Goal: Task Accomplishment & Management: Manage account settings

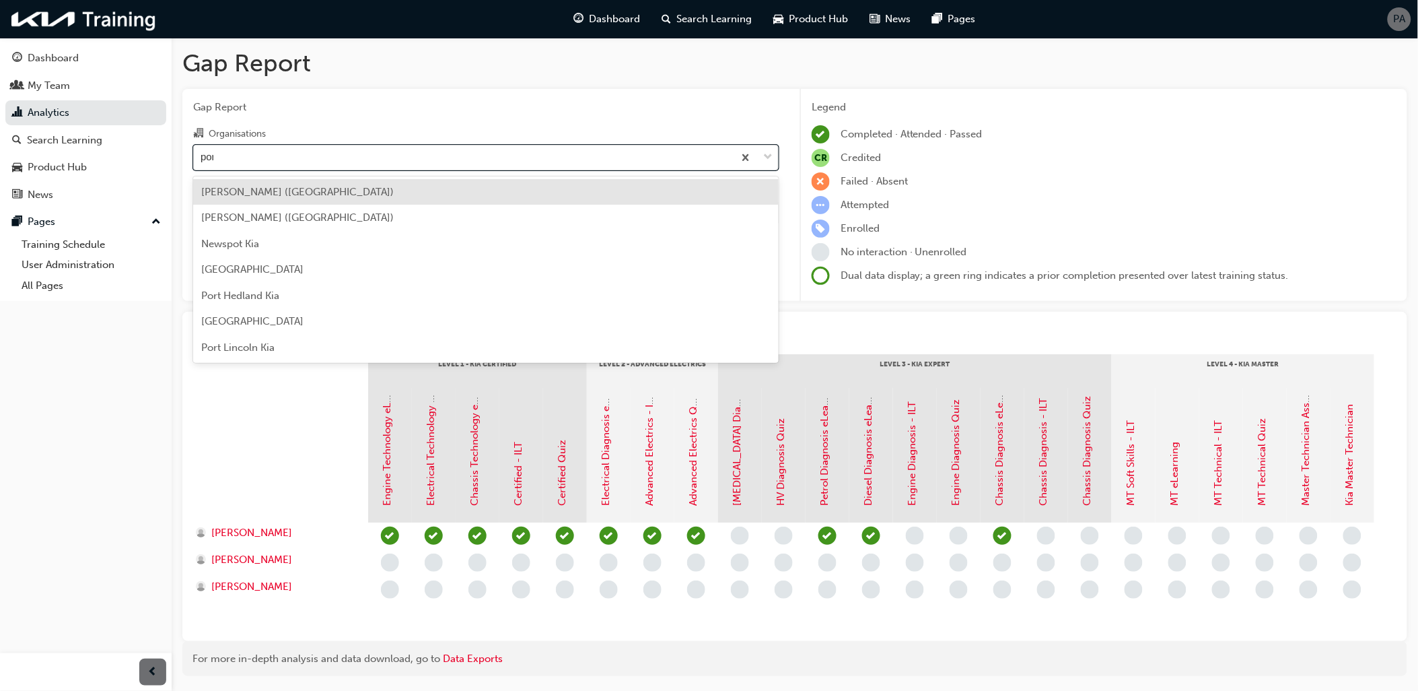
type input "port"
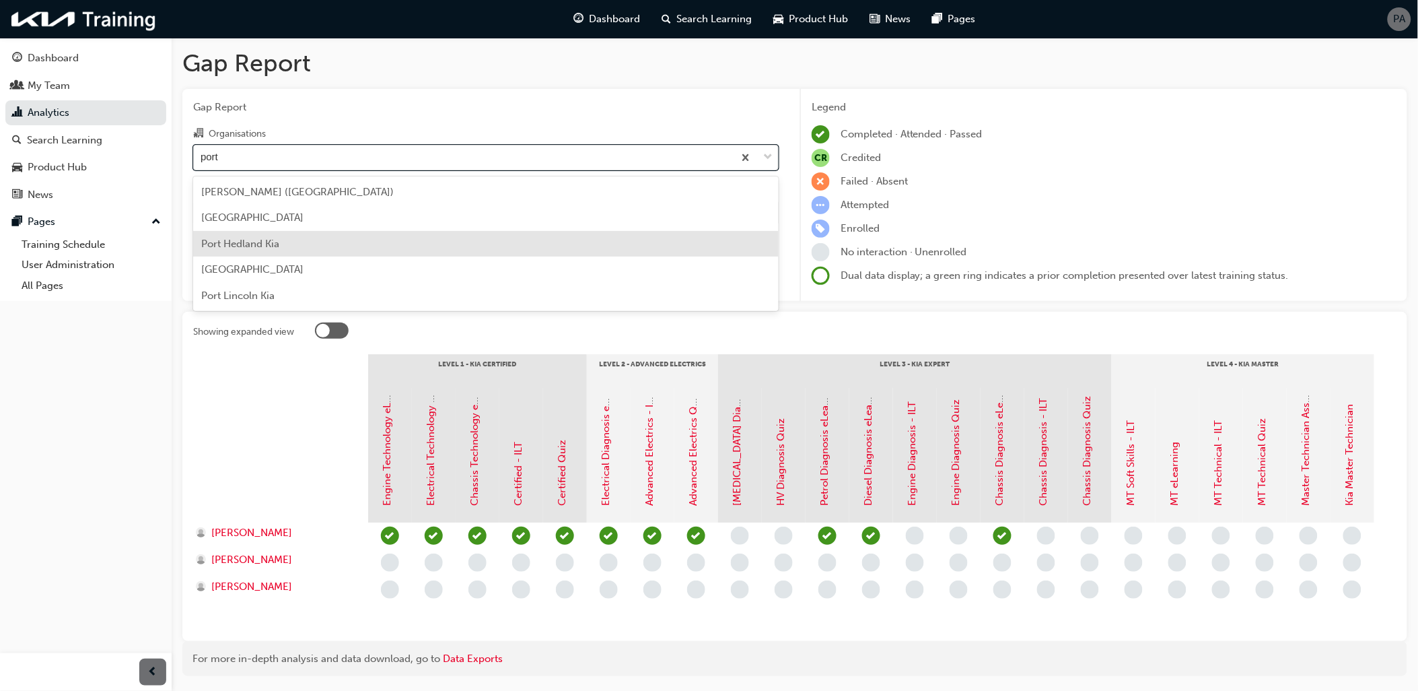
click at [330, 232] on div "Port Hedland Kia" at bounding box center [486, 244] width 586 height 26
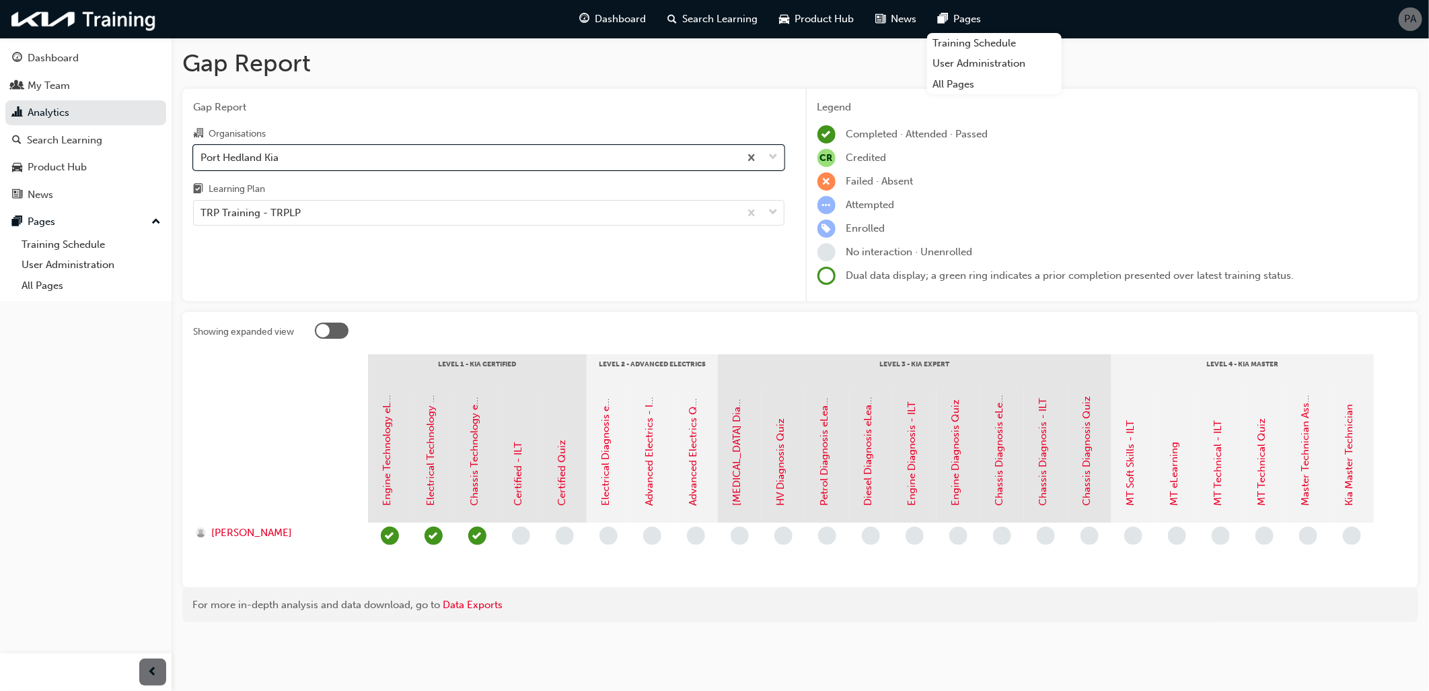
click at [1415, 24] on span "PA" at bounding box center [1411, 18] width 12 height 15
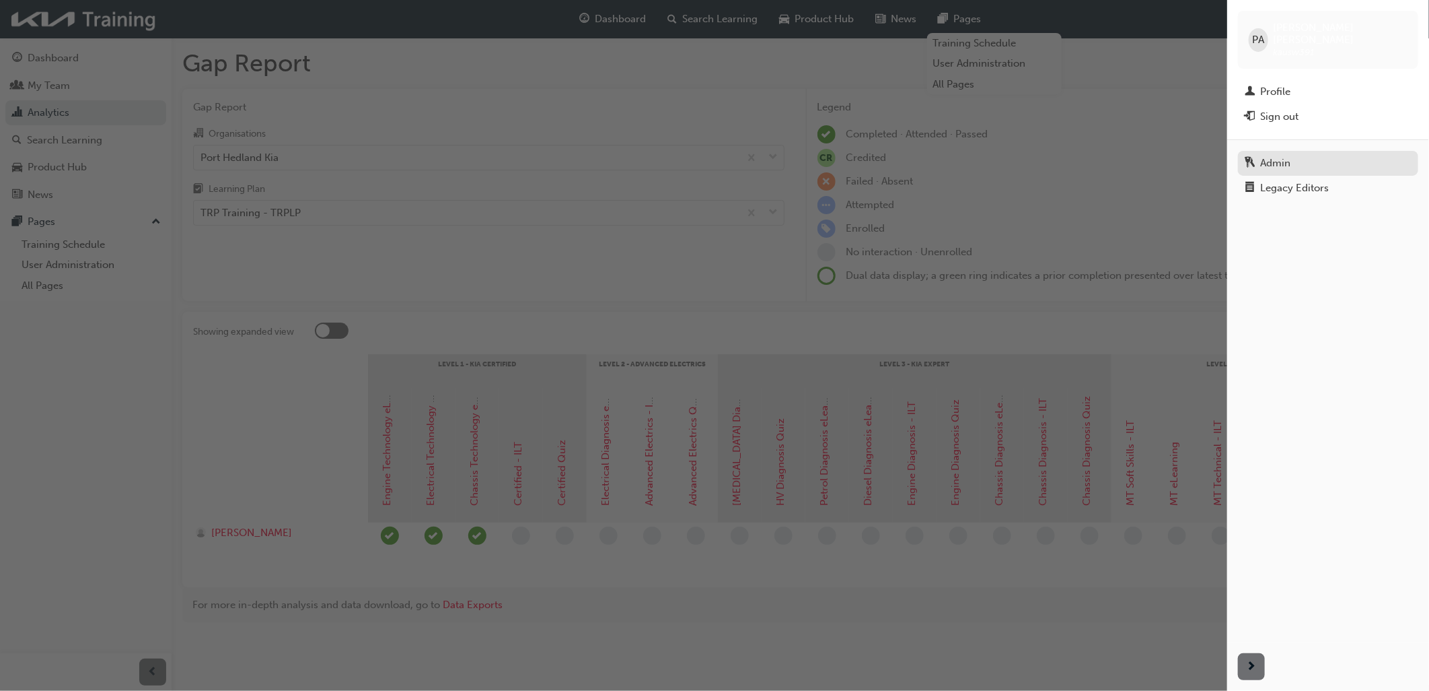
click at [1282, 155] on div "Admin" at bounding box center [1276, 162] width 30 height 15
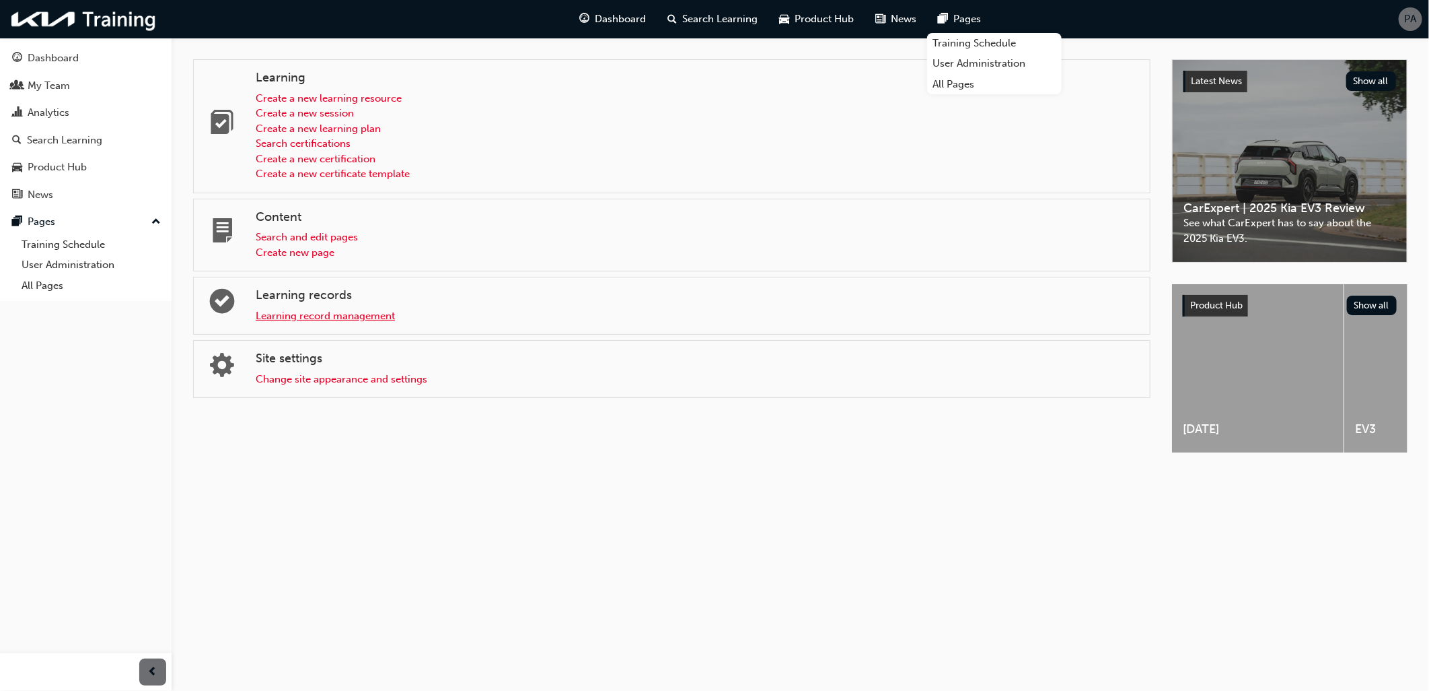
click at [288, 320] on link "Learning record management" at bounding box center [325, 316] width 139 height 12
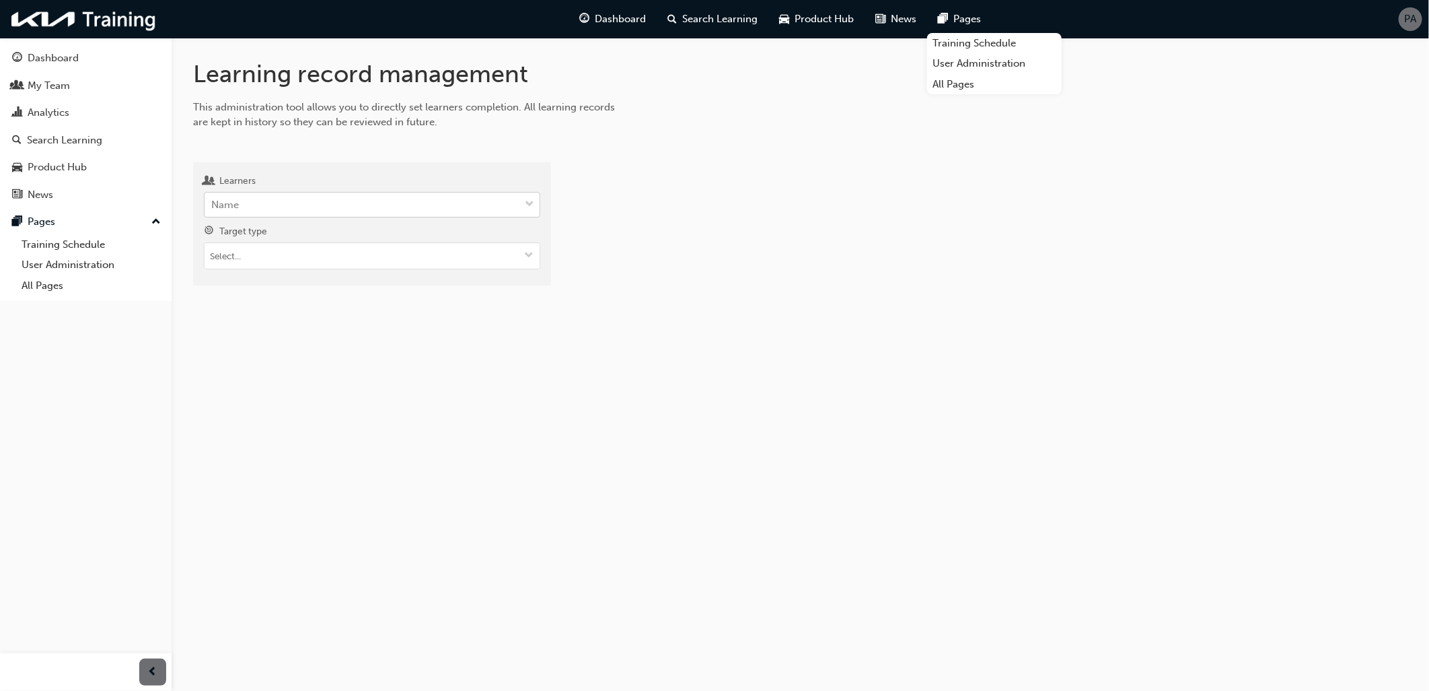
click at [261, 206] on div "Name" at bounding box center [362, 205] width 315 height 24
click at [213, 206] on input "Learners Name" at bounding box center [211, 204] width 1 height 11
type input "[PERSON_NAME]"
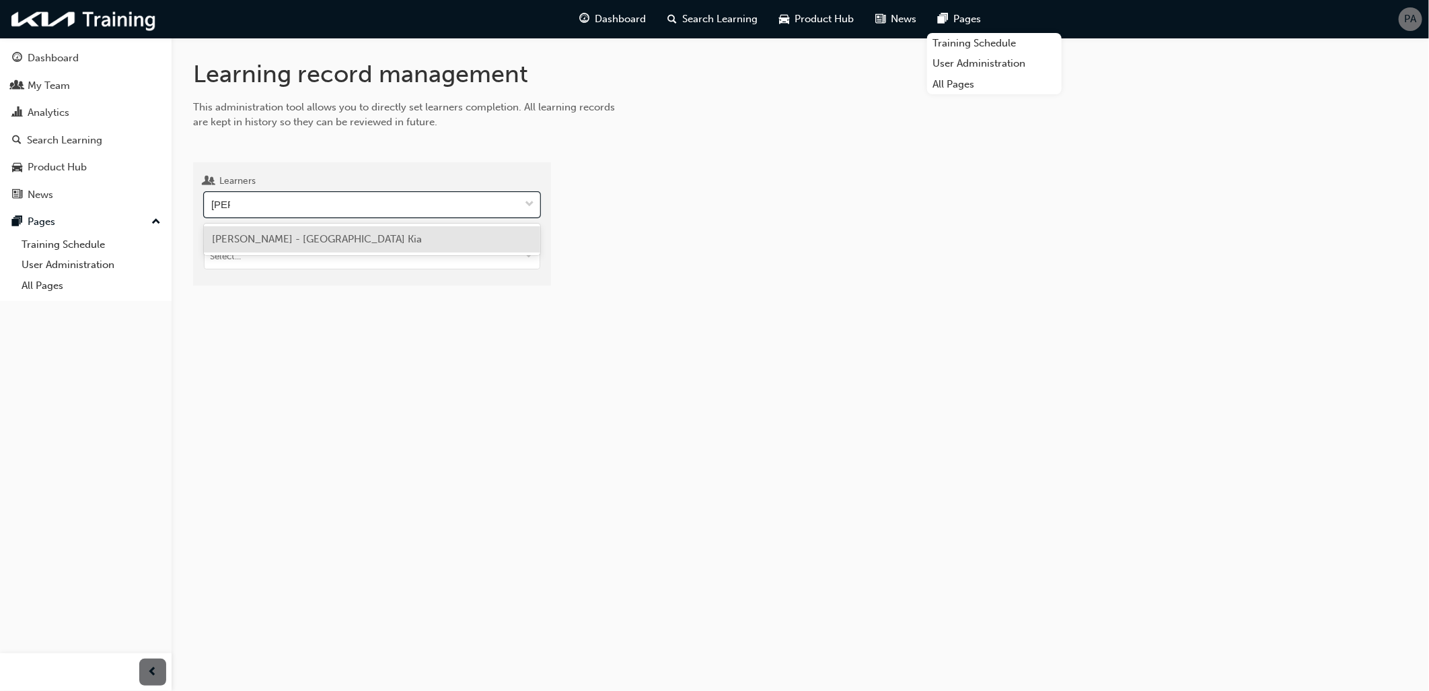
click at [267, 238] on span "[PERSON_NAME] - [GEOGRAPHIC_DATA] Kia" at bounding box center [317, 239] width 210 height 12
click at [271, 263] on input "Target type" at bounding box center [372, 257] width 335 height 26
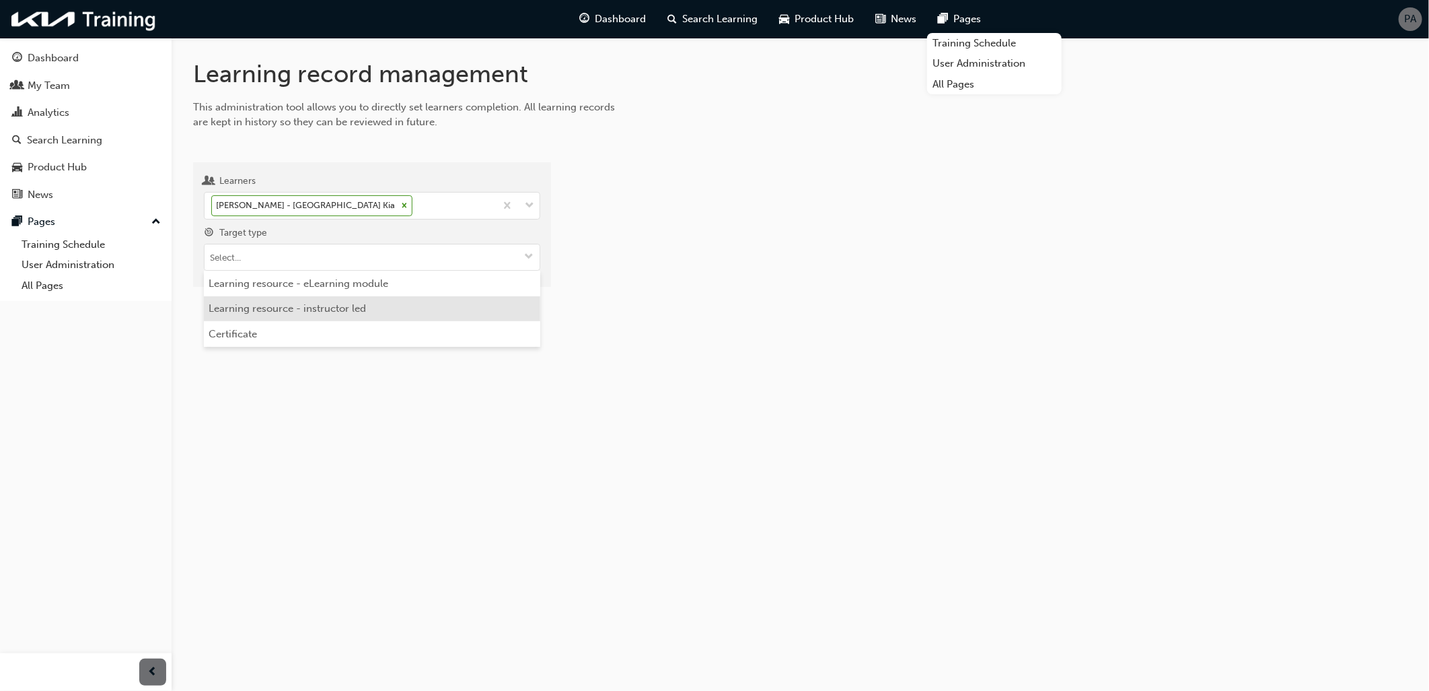
click at [281, 312] on li "Learning resource - instructor led" at bounding box center [372, 309] width 337 height 26
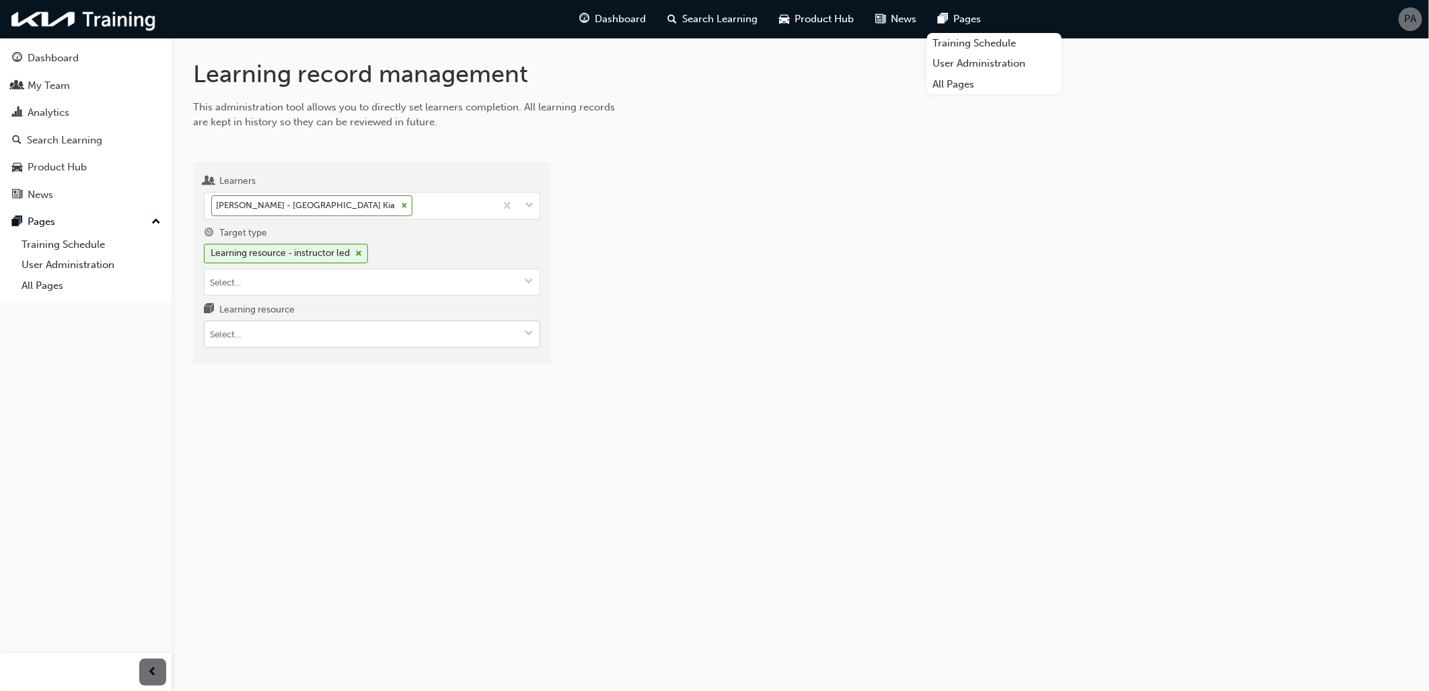
click at [268, 339] on input "Learning resource" at bounding box center [372, 334] width 335 height 26
type input "cert"
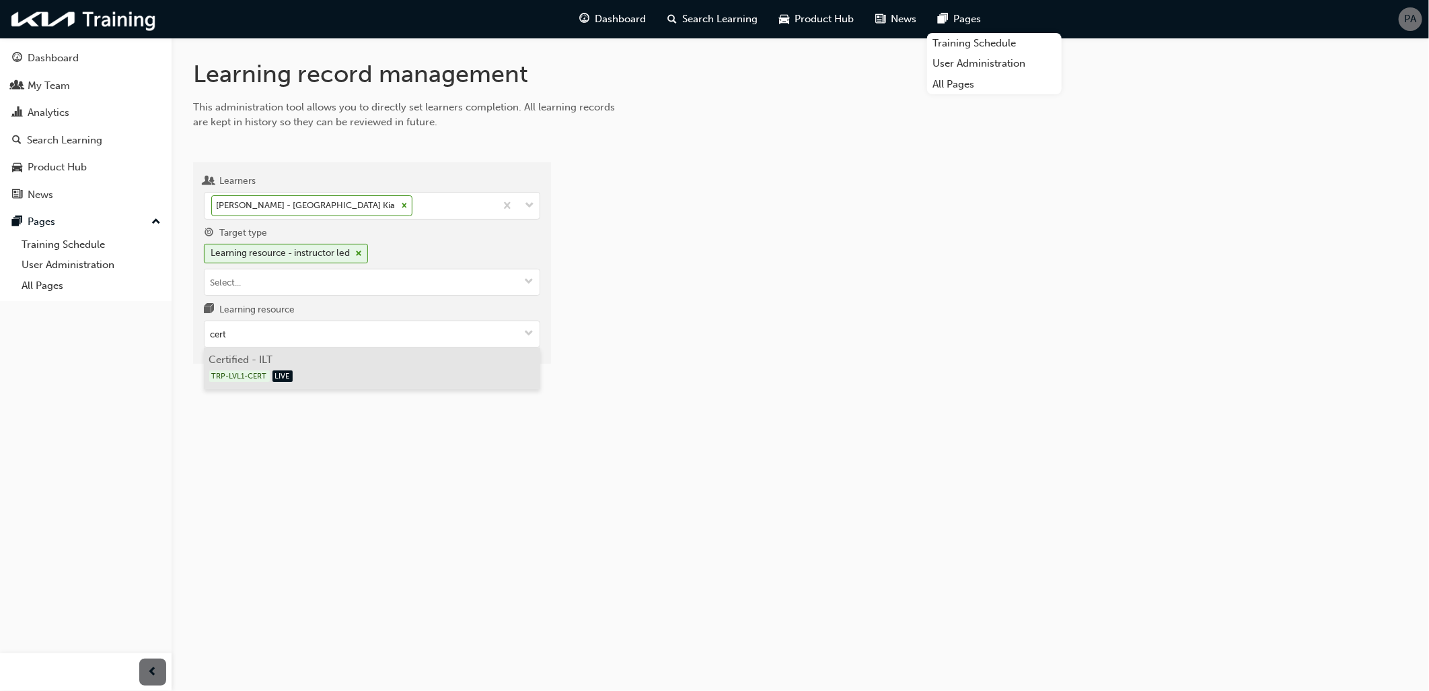
click at [272, 364] on li "Certified - ILT TRP-LVL1-CERT LIVE" at bounding box center [372, 368] width 337 height 42
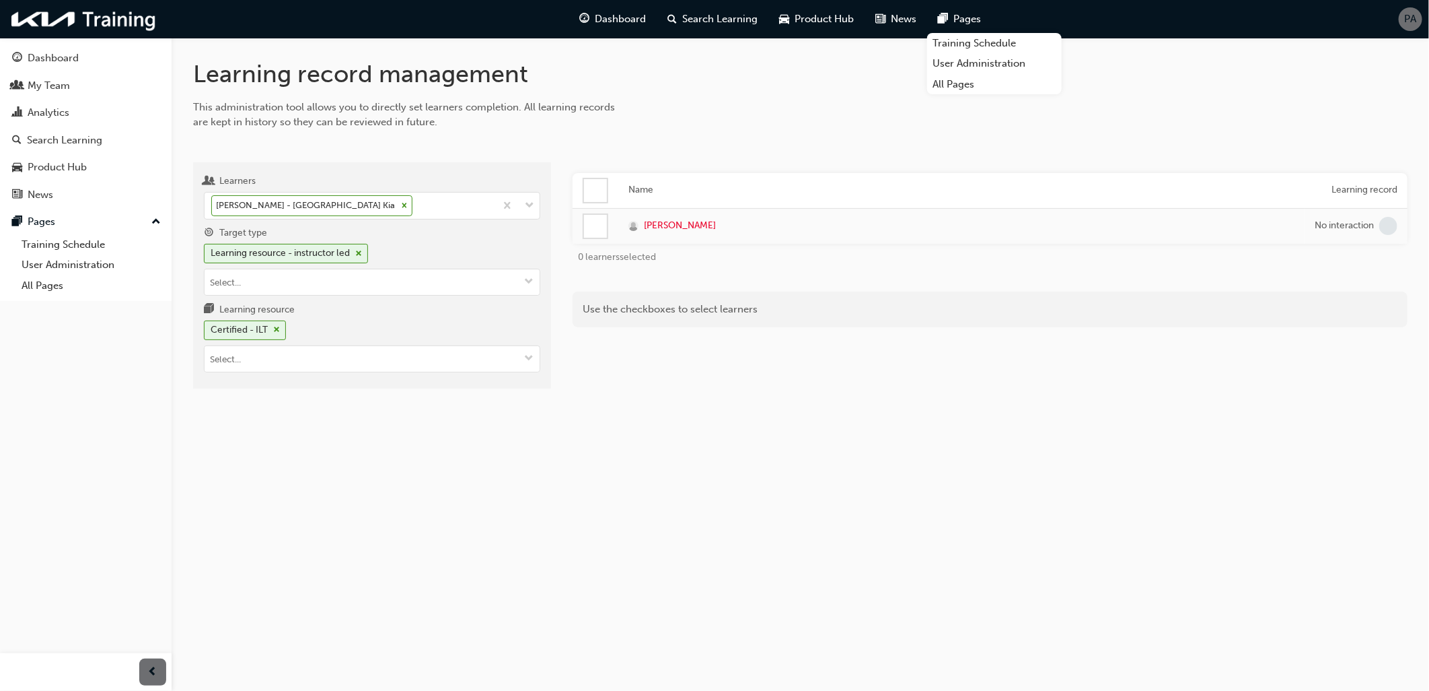
click at [596, 223] on div at bounding box center [595, 226] width 23 height 23
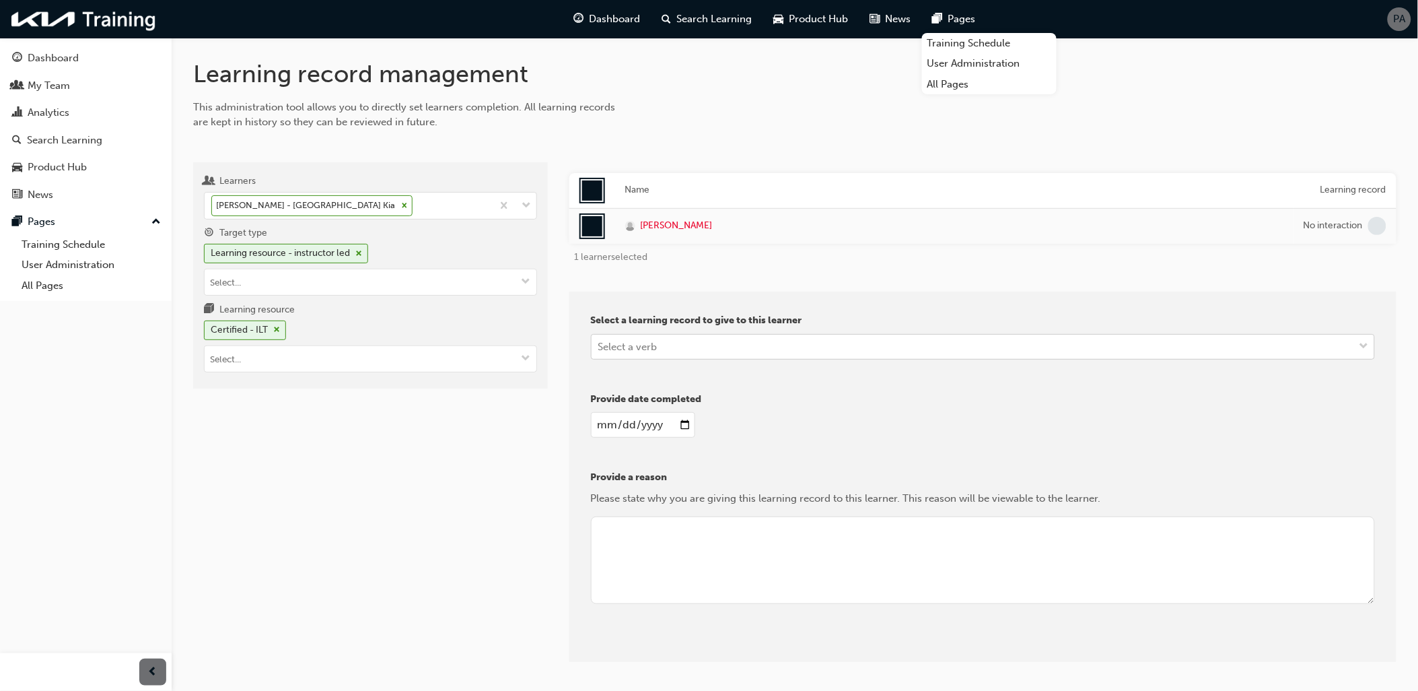
click at [636, 342] on div "Select a verb" at bounding box center [627, 346] width 59 height 15
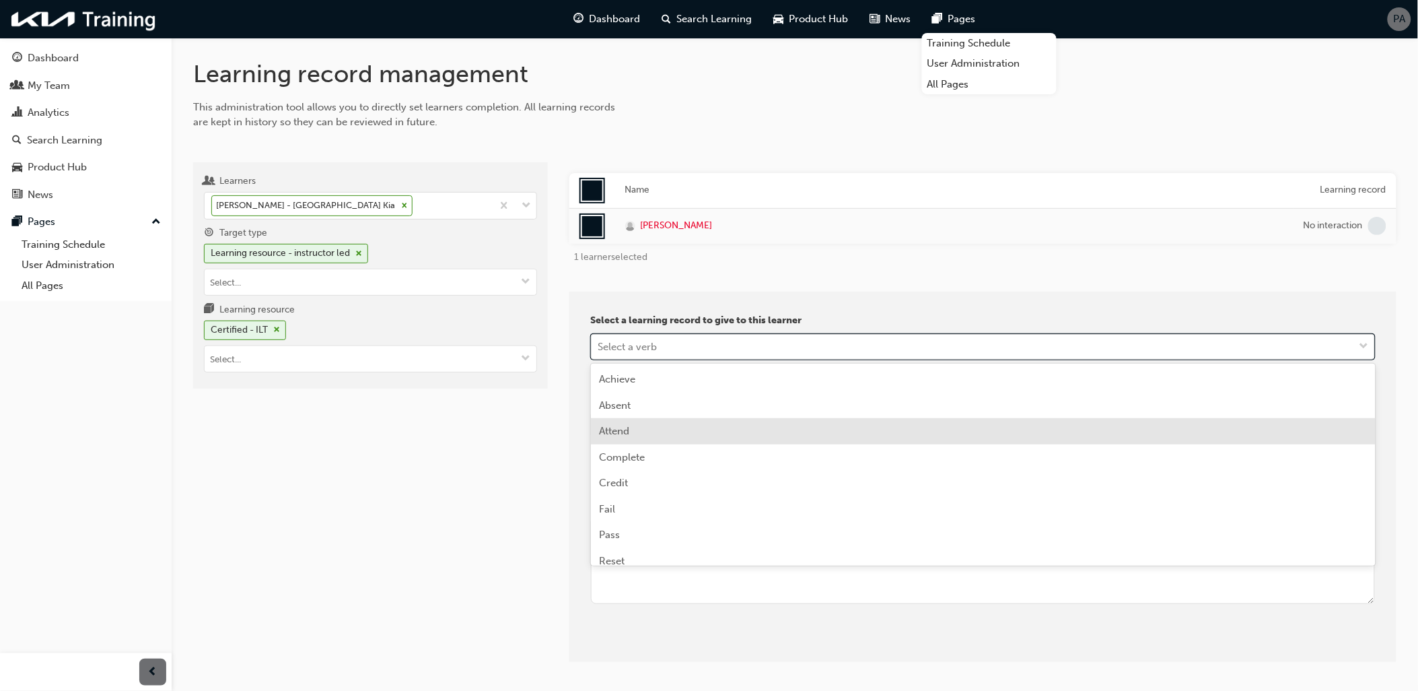
click at [630, 425] on div "Attend" at bounding box center [983, 431] width 785 height 26
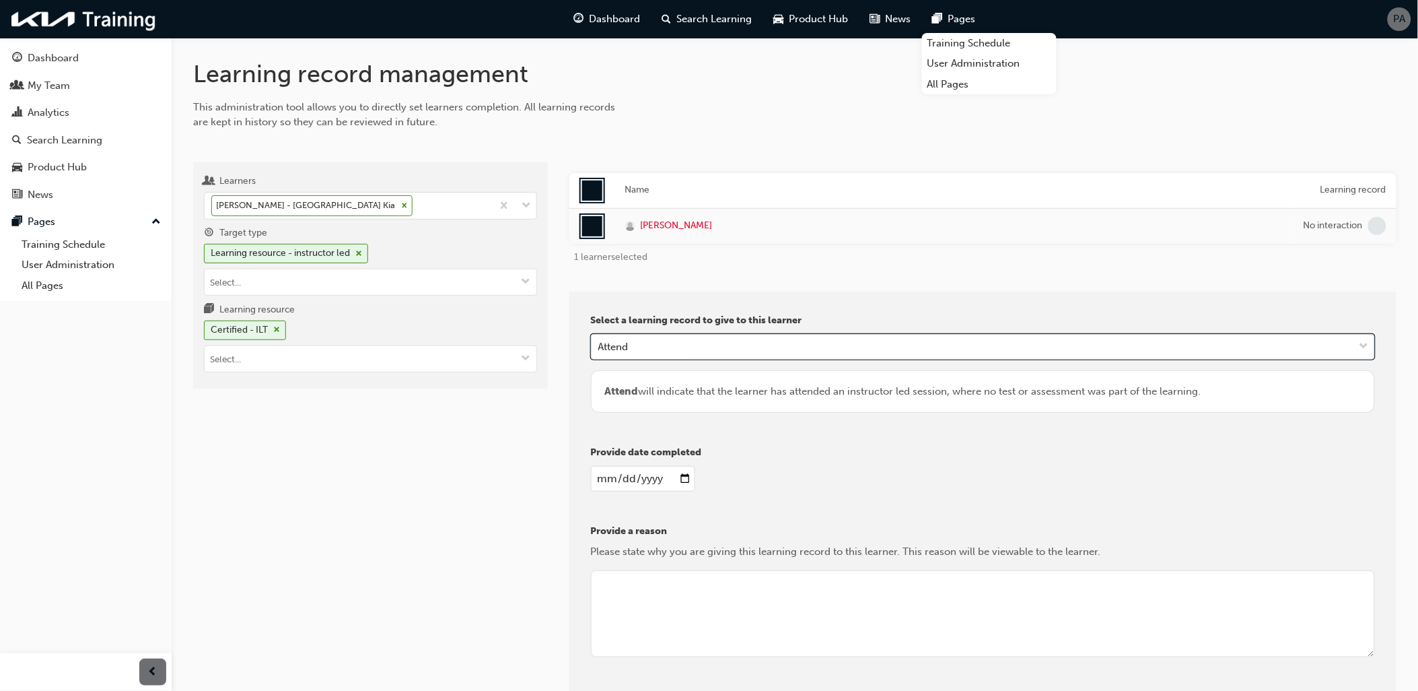
click at [683, 476] on input "date" at bounding box center [643, 479] width 104 height 26
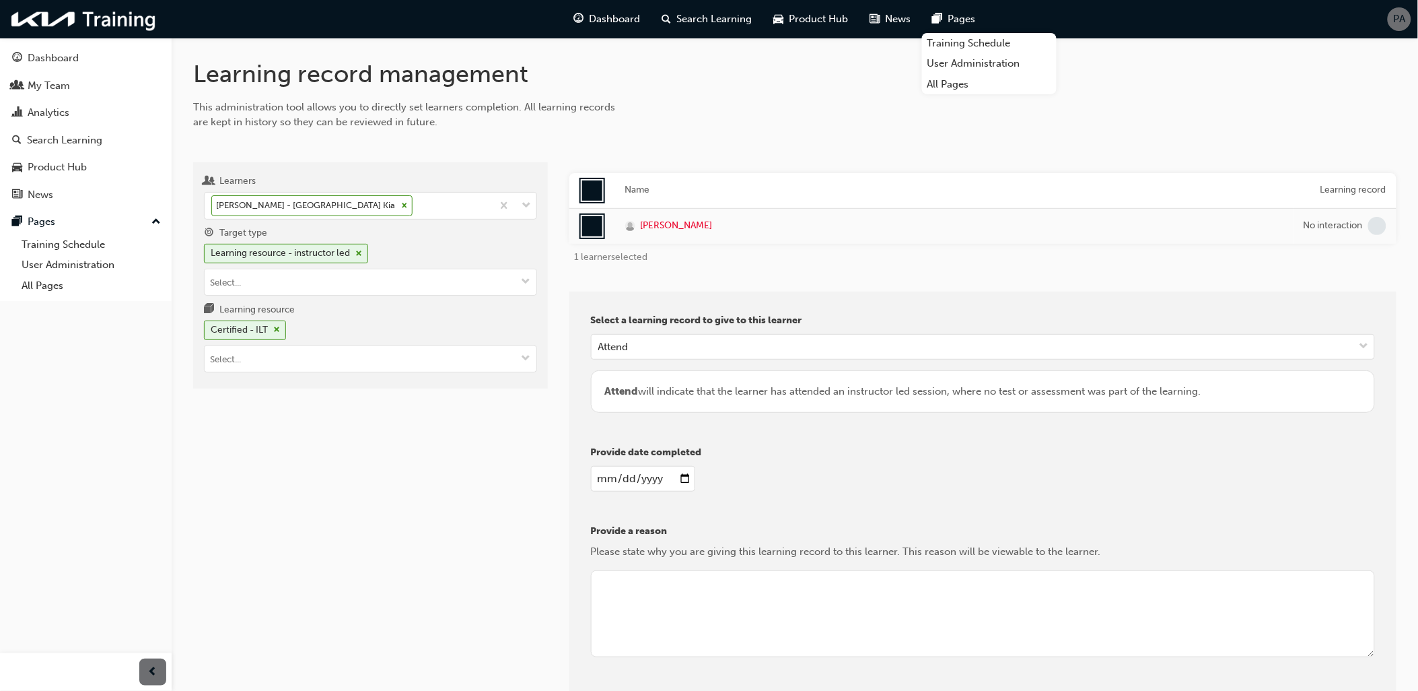
type input "2025-06-19"
click at [668, 589] on textarea at bounding box center [983, 613] width 784 height 87
type textarea "R"
click at [682, 579] on textarea "Attended Training (new dealer)" at bounding box center [983, 613] width 784 height 87
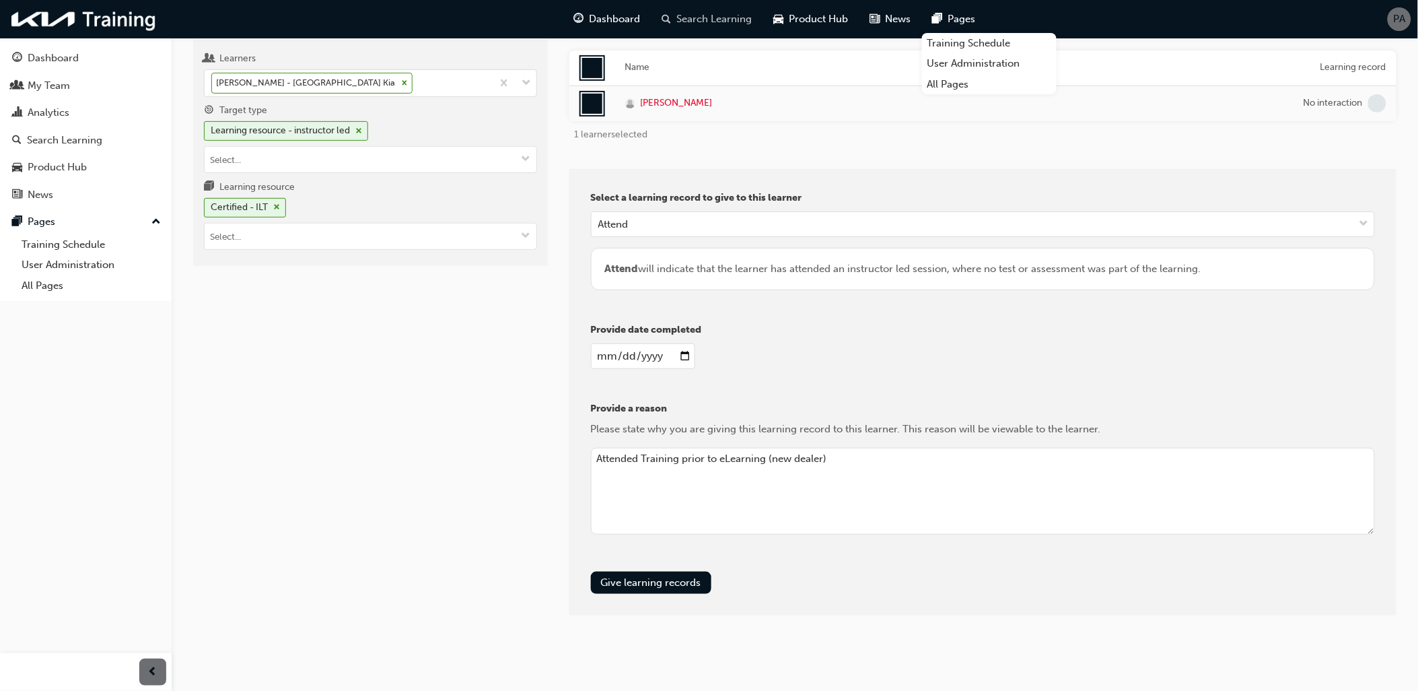
scroll to position [123, 0]
type textarea "Attended Training prior to eLearning (new dealer)"
click at [646, 584] on button "Give learning records" at bounding box center [651, 582] width 120 height 22
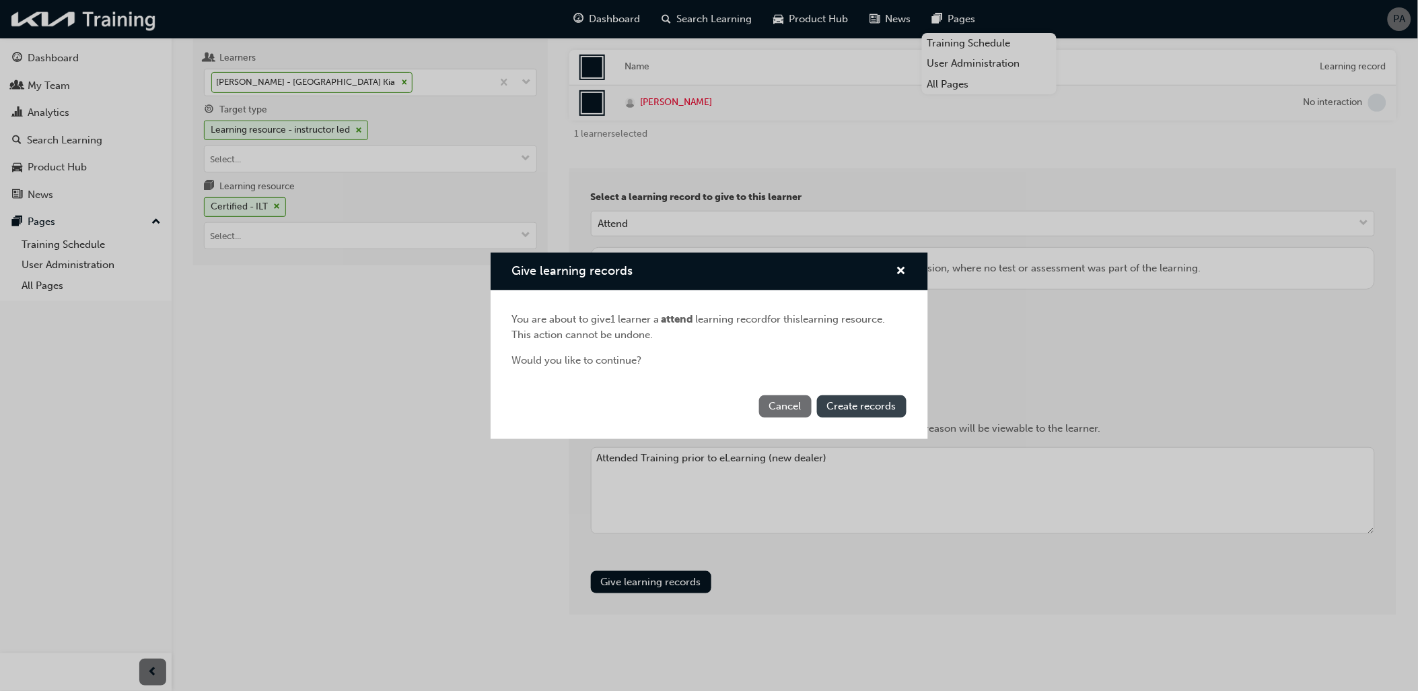
click at [876, 402] on span "Create records" at bounding box center [861, 406] width 69 height 12
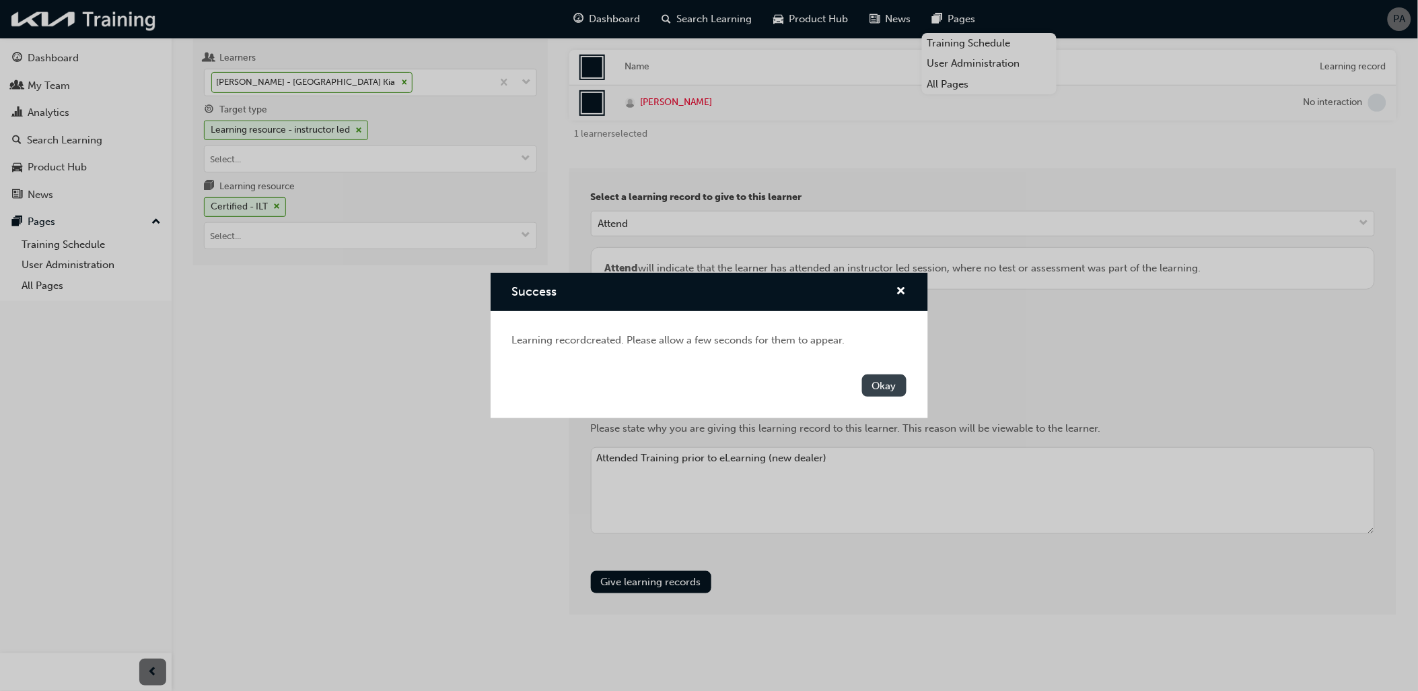
click at [886, 384] on button "Okay" at bounding box center [884, 385] width 44 height 22
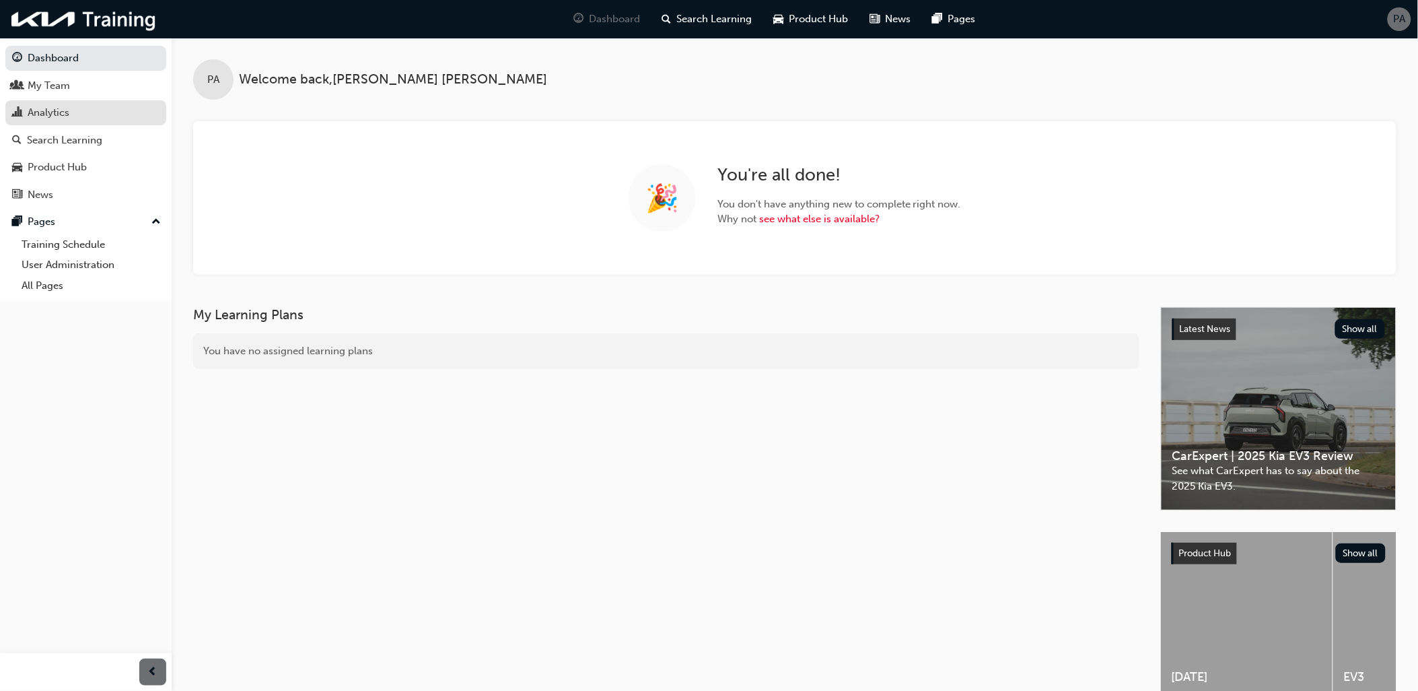
click at [82, 119] on div "Analytics" at bounding box center [85, 112] width 147 height 17
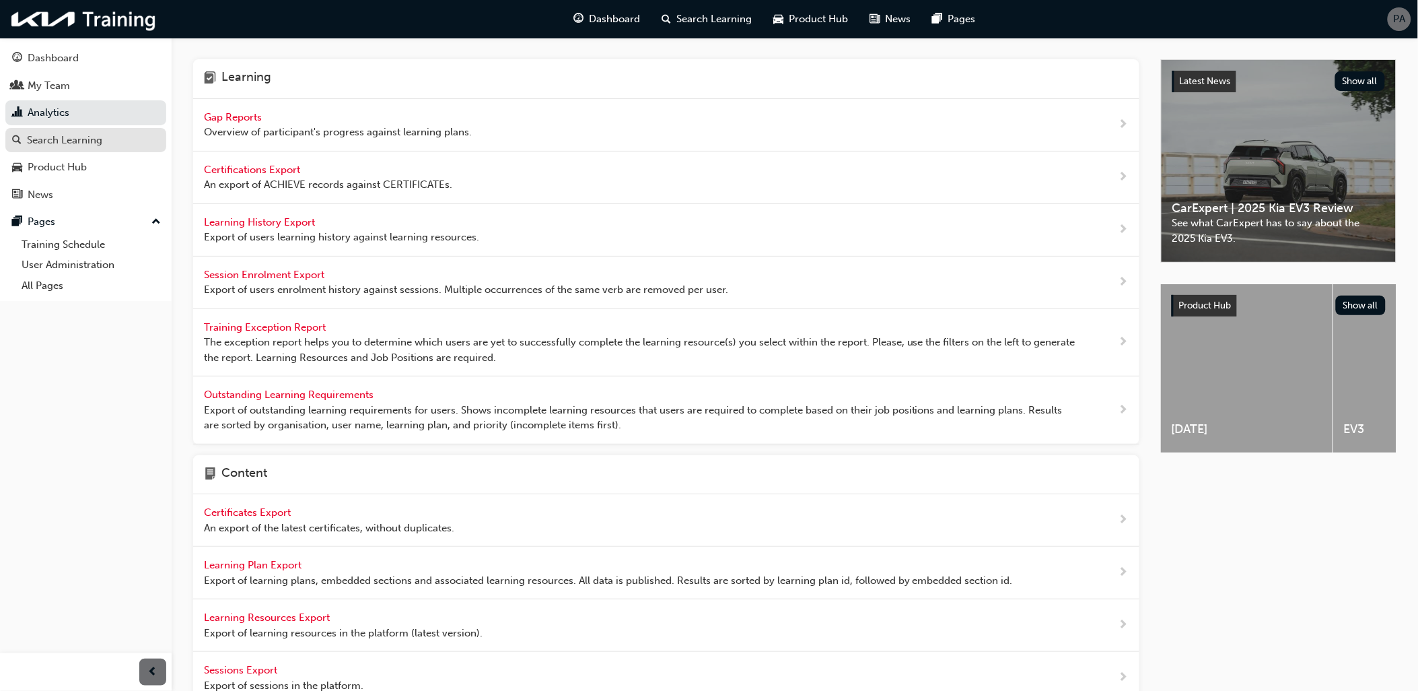
click at [119, 142] on div "Search Learning" at bounding box center [85, 140] width 147 height 17
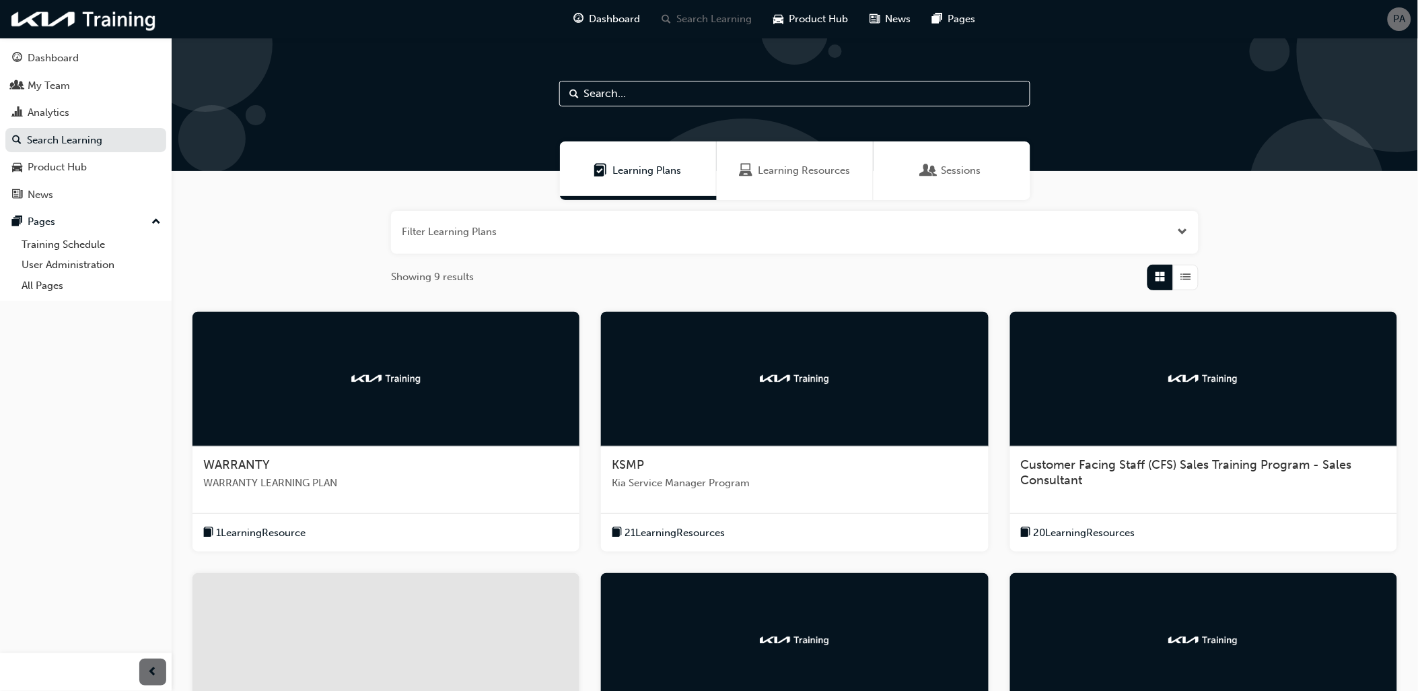
click at [641, 97] on input "text" at bounding box center [794, 94] width 471 height 26
type input "cert"
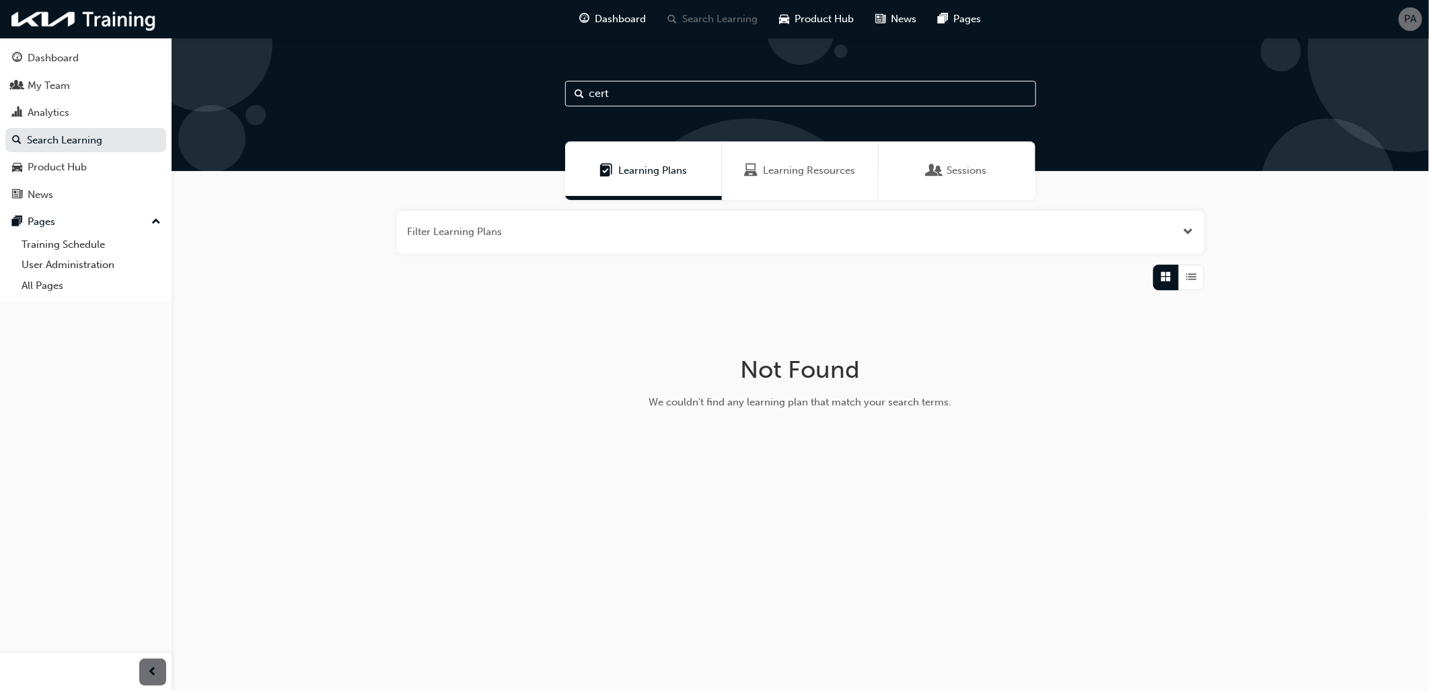
drag, startPoint x: 660, startPoint y: 88, endPoint x: 560, endPoint y: 90, distance: 99.6
click at [560, 90] on div "cert" at bounding box center [801, 104] width 1258 height 133
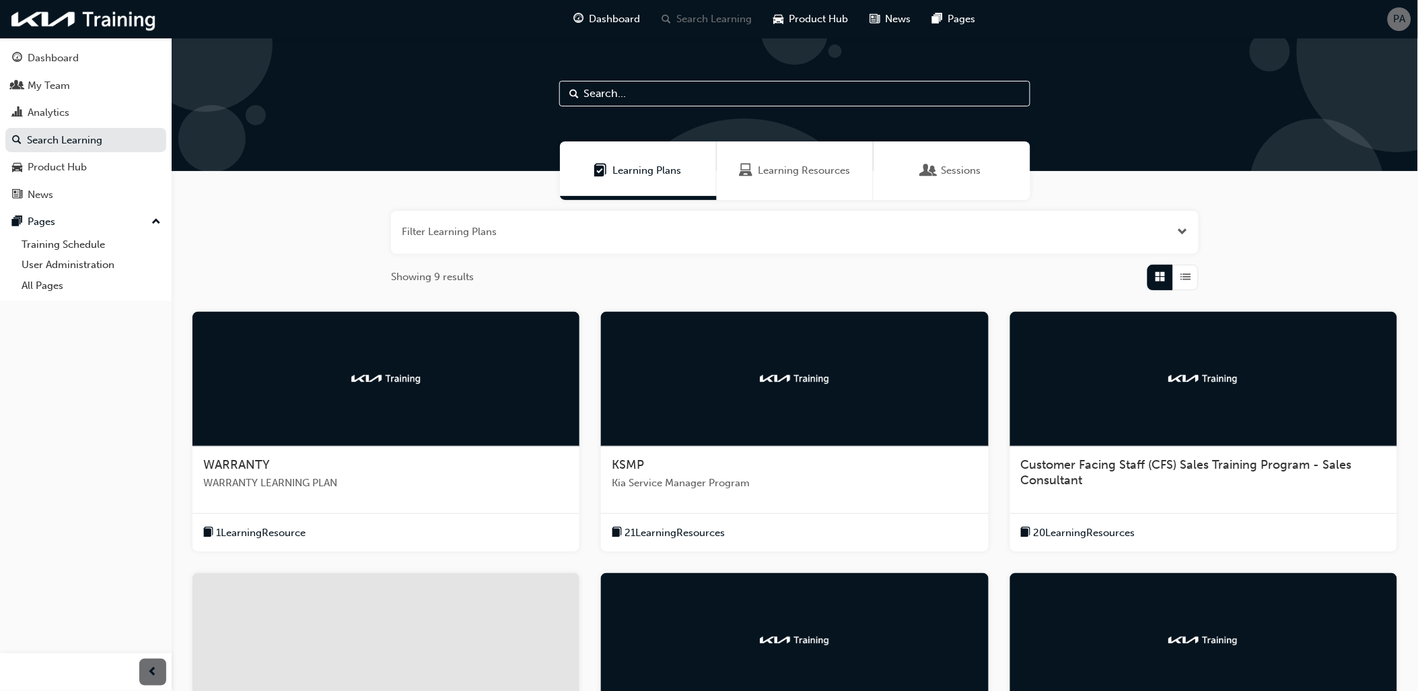
scroll to position [304, 0]
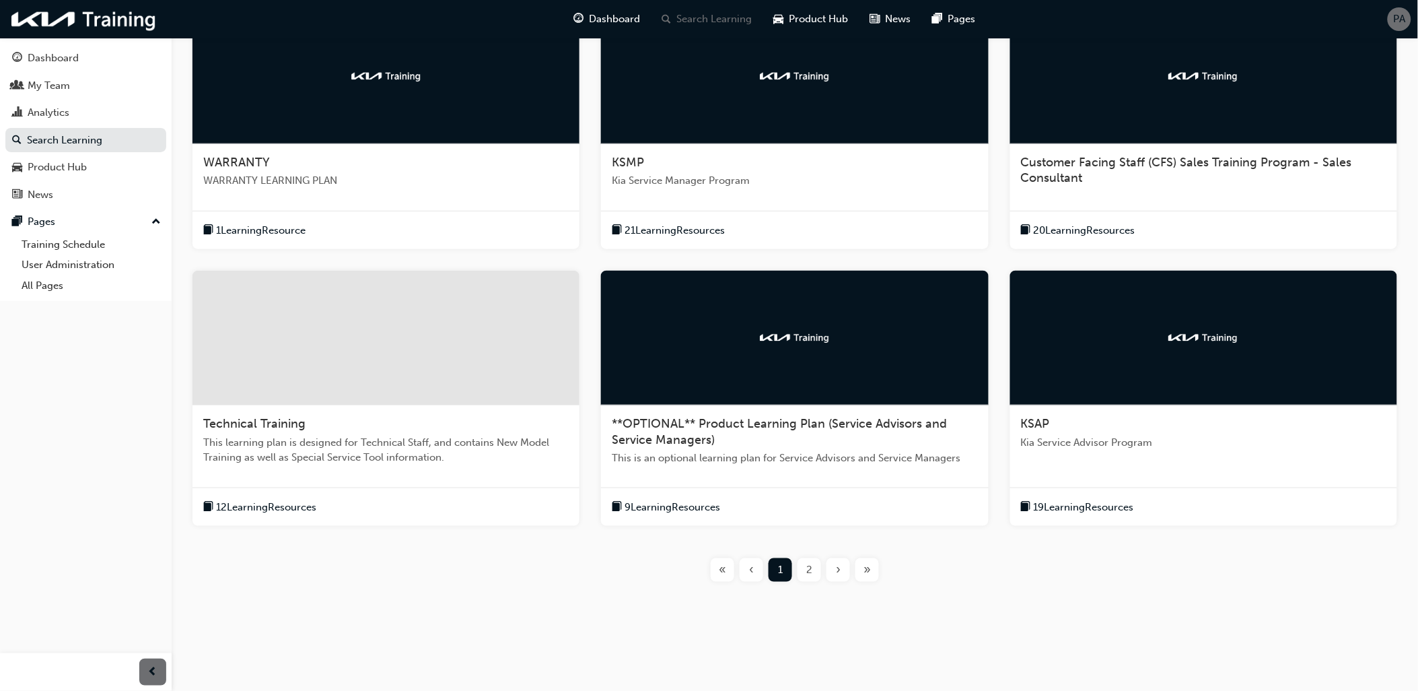
click at [812, 579] on div "2" at bounding box center [810, 570] width 24 height 24
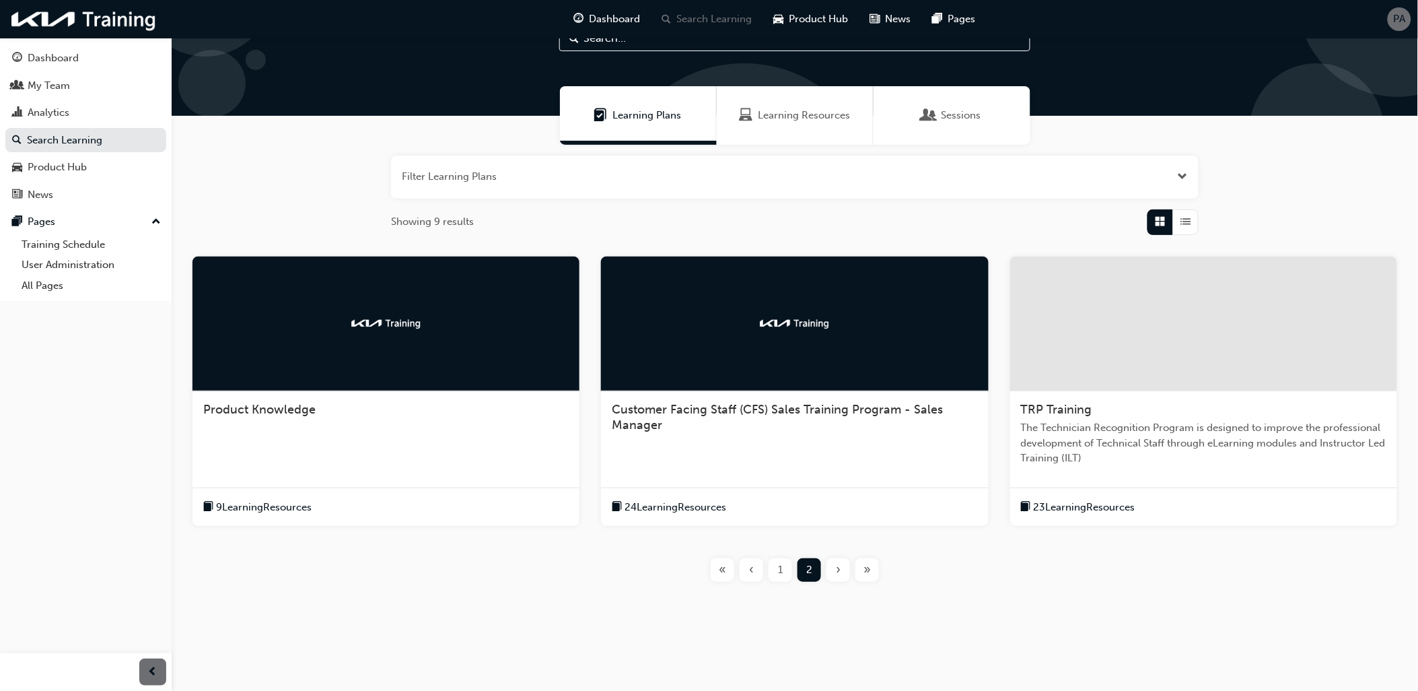
click at [1071, 411] on span "TRP Training" at bounding box center [1056, 409] width 71 height 15
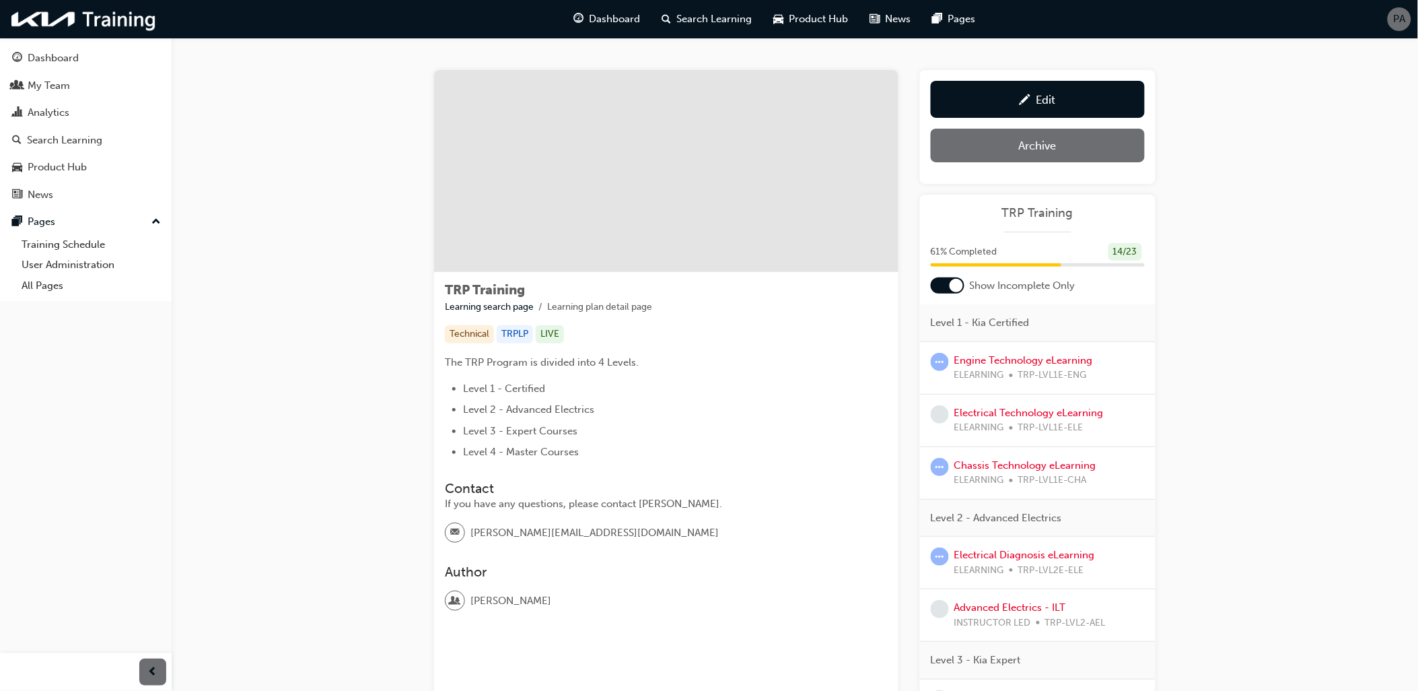
click at [952, 287] on div at bounding box center [956, 285] width 13 height 13
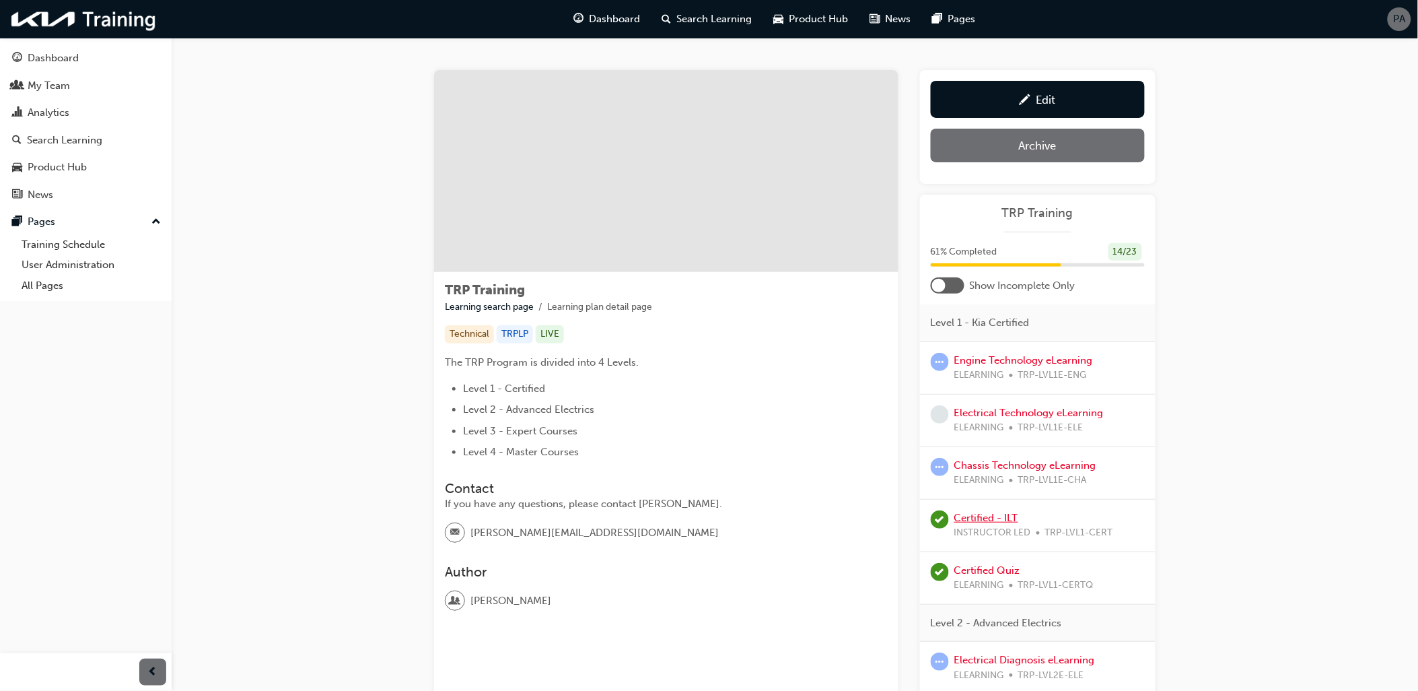
click at [984, 515] on link "Certified - ILT" at bounding box center [986, 517] width 64 height 12
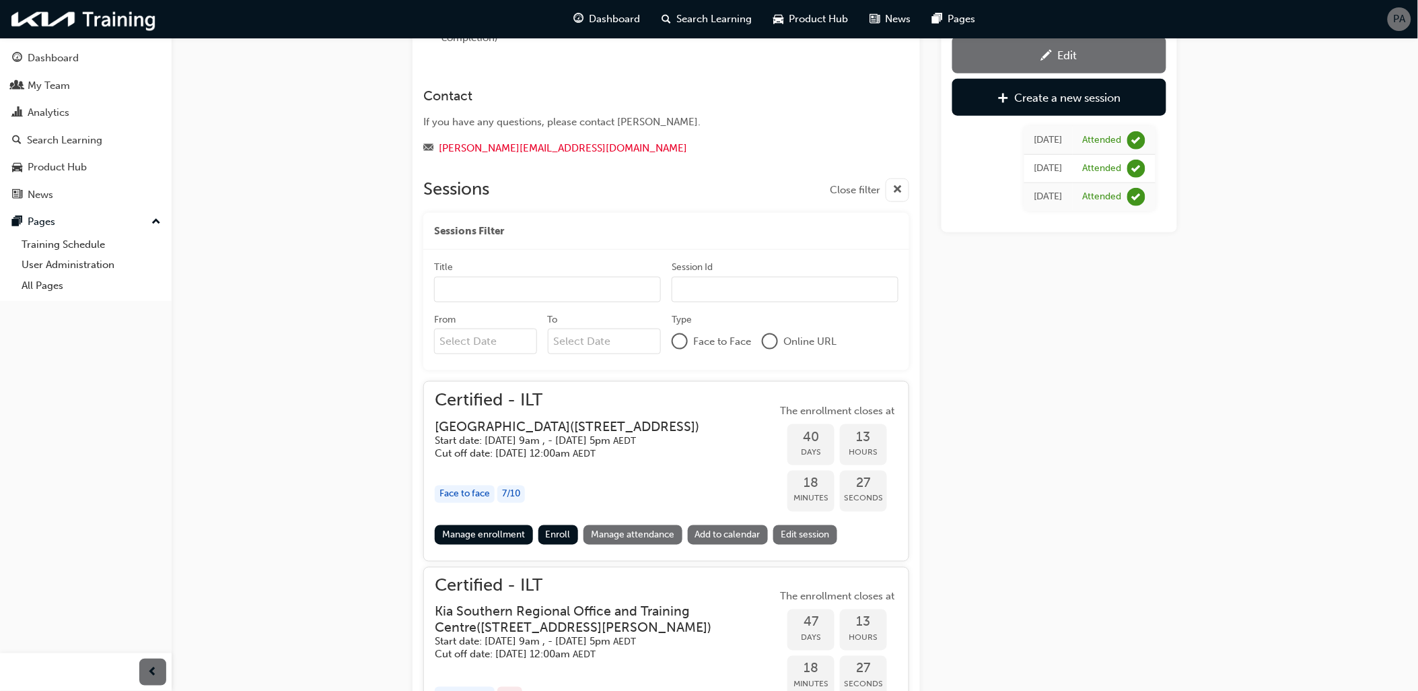
scroll to position [787, 0]
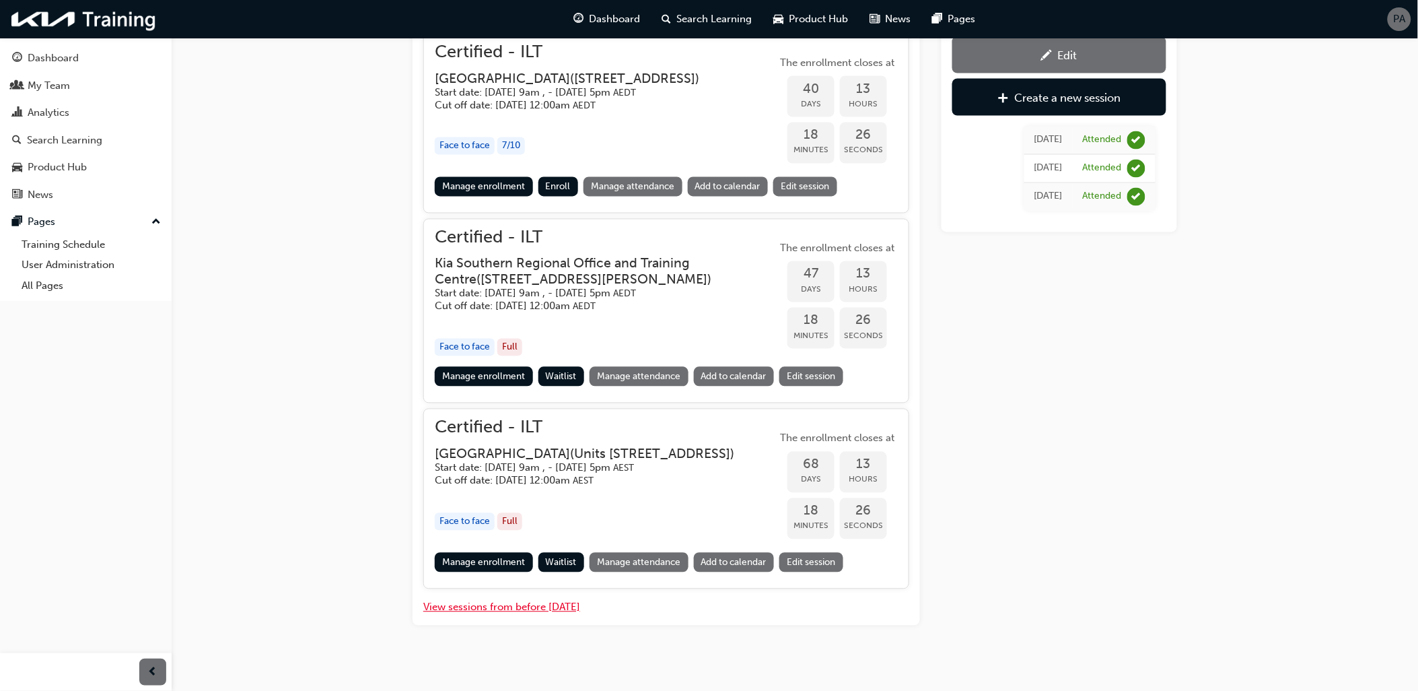
click at [526, 615] on button "View sessions from before [DATE]" at bounding box center [501, 607] width 157 height 15
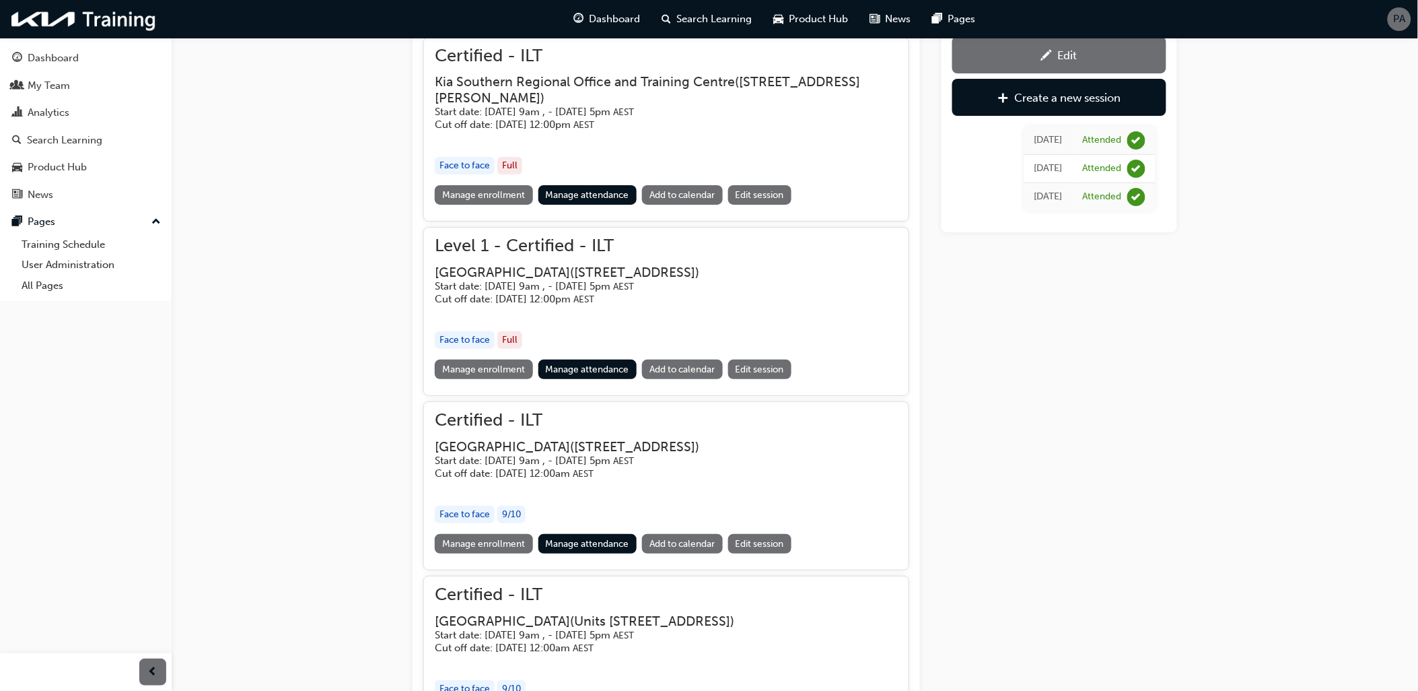
scroll to position [5423, 0]
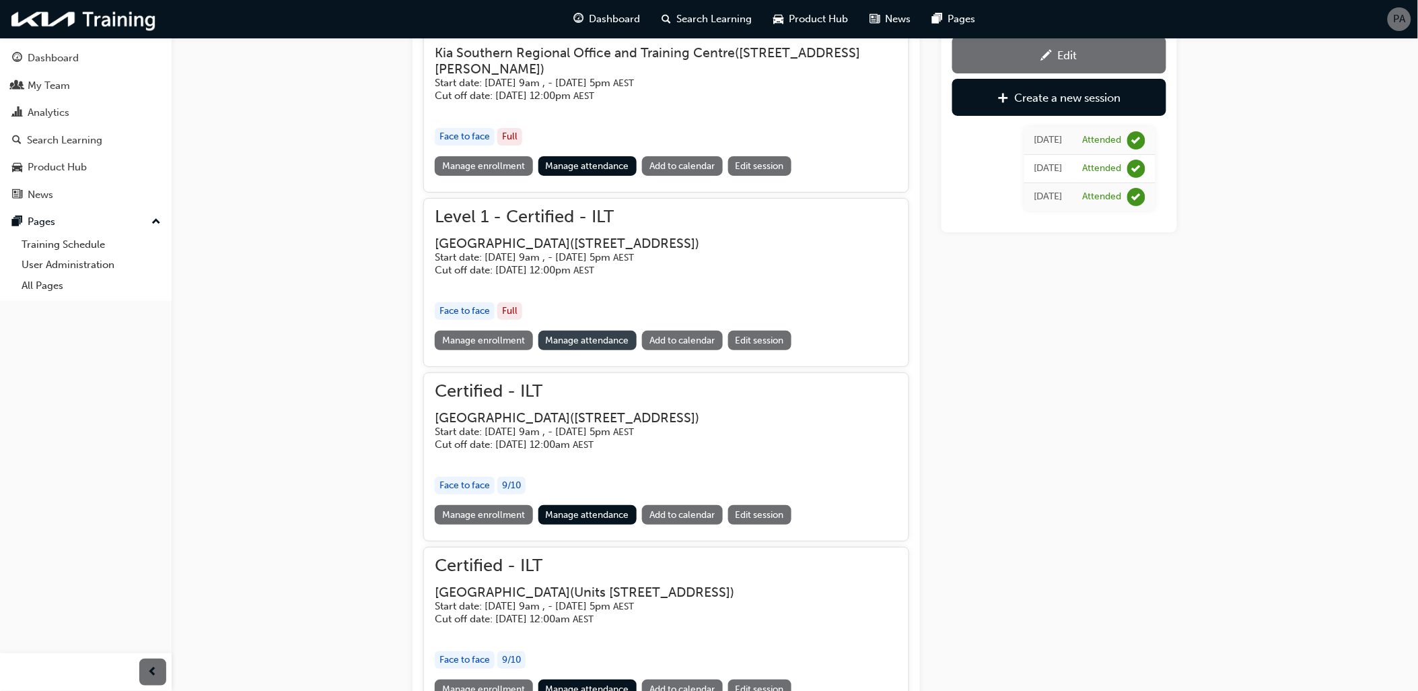
click at [611, 350] on link "Manage attendance" at bounding box center [587, 340] width 99 height 20
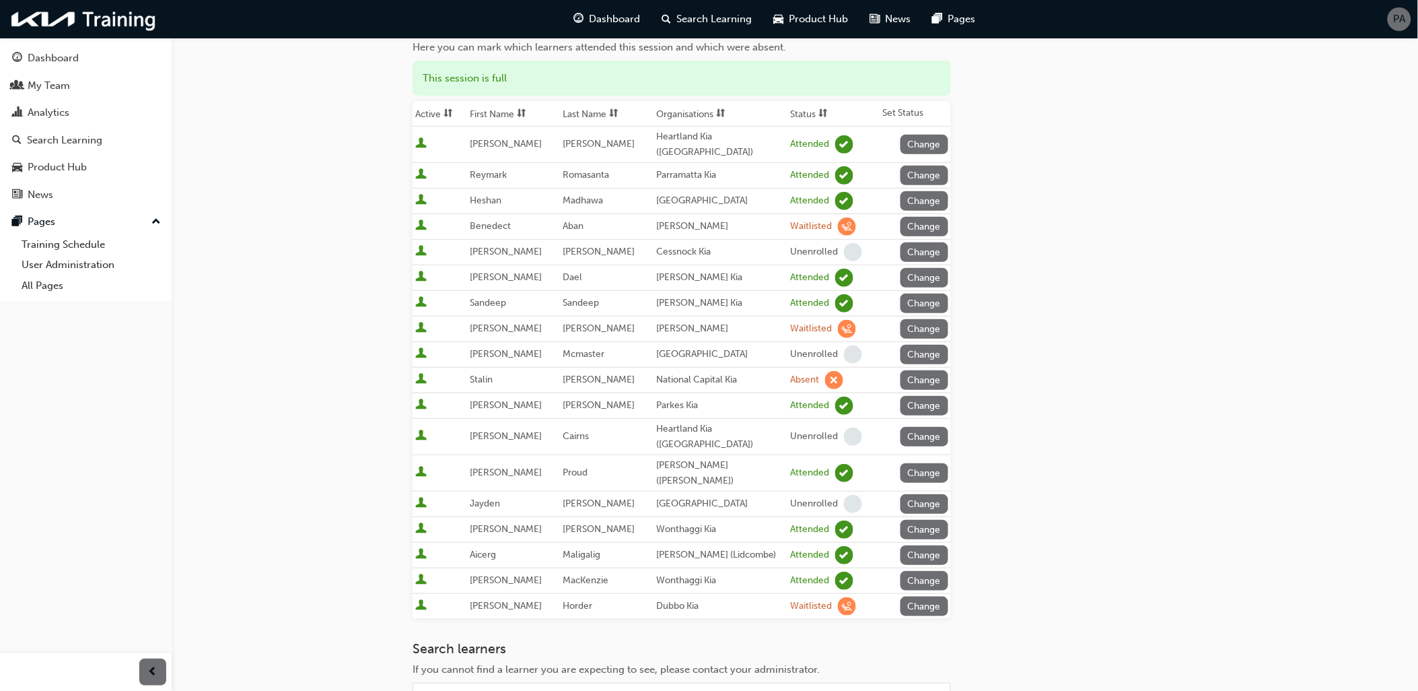
scroll to position [75, 0]
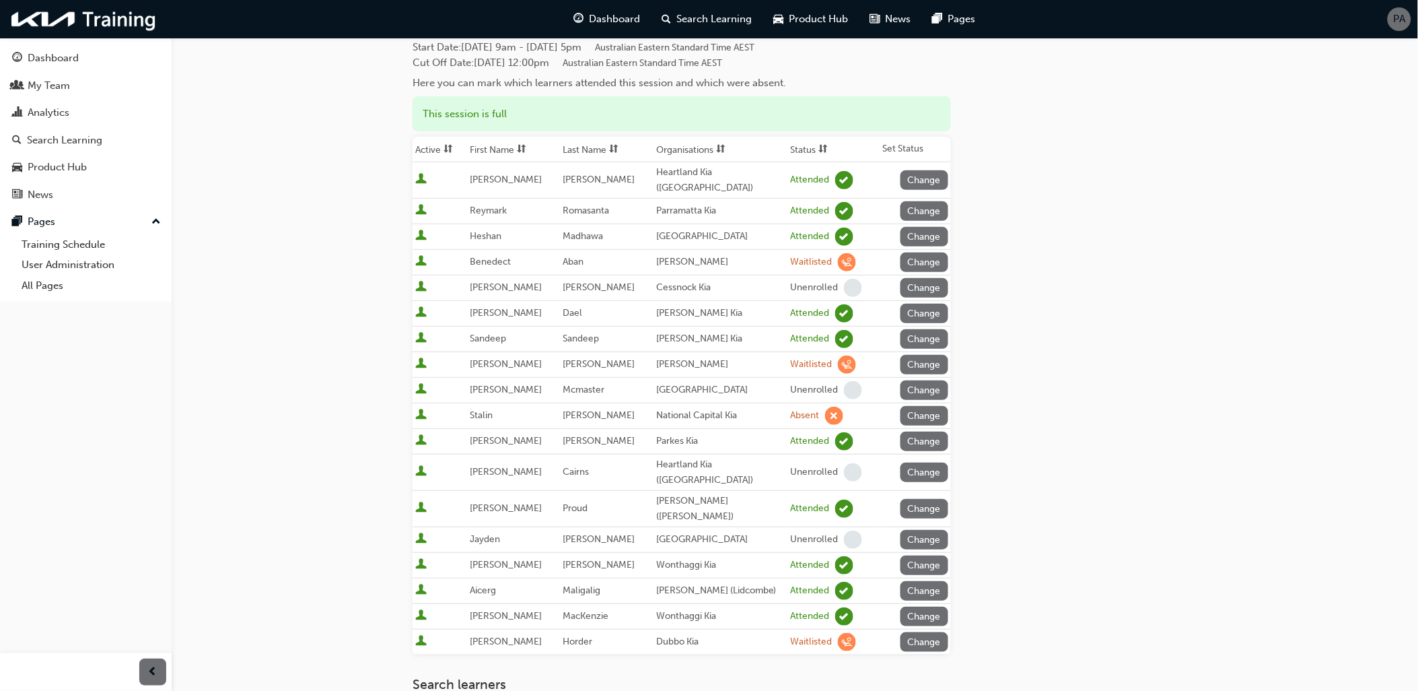
click at [819, 148] on span "sorting-icon" at bounding box center [823, 149] width 9 height 11
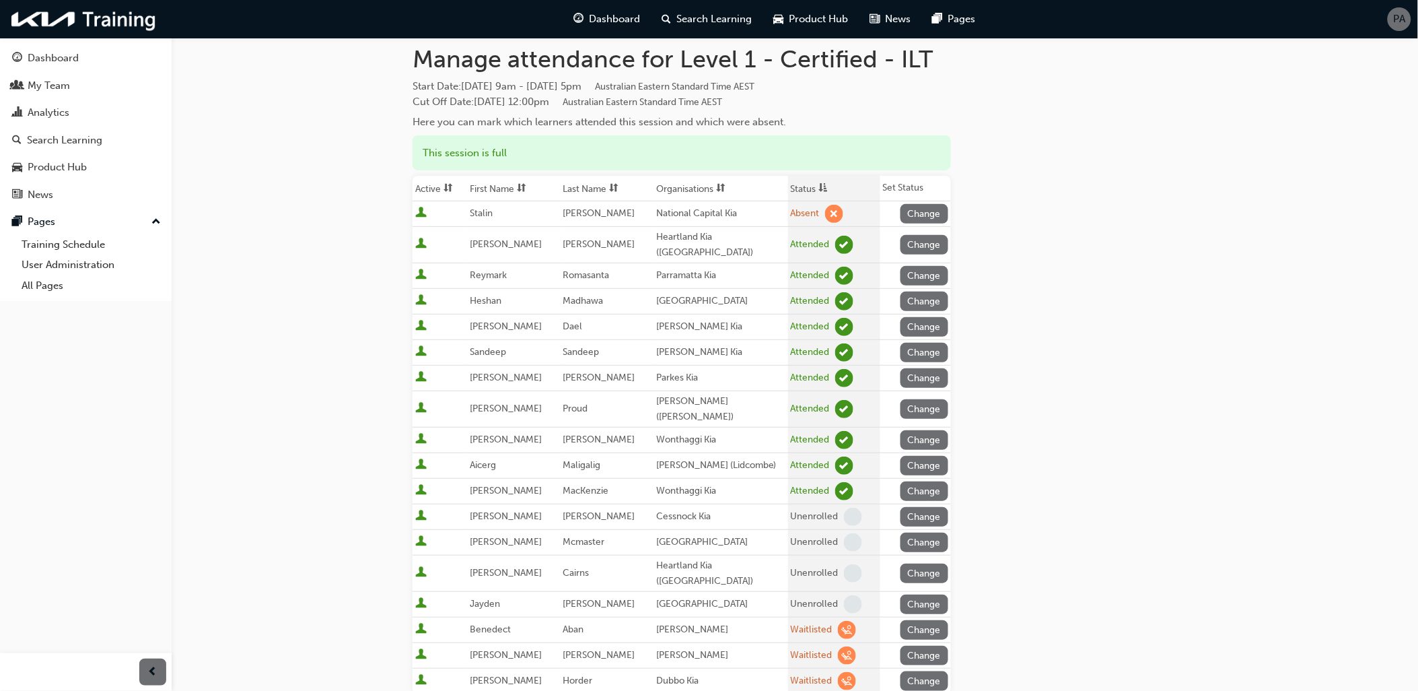
scroll to position [0, 0]
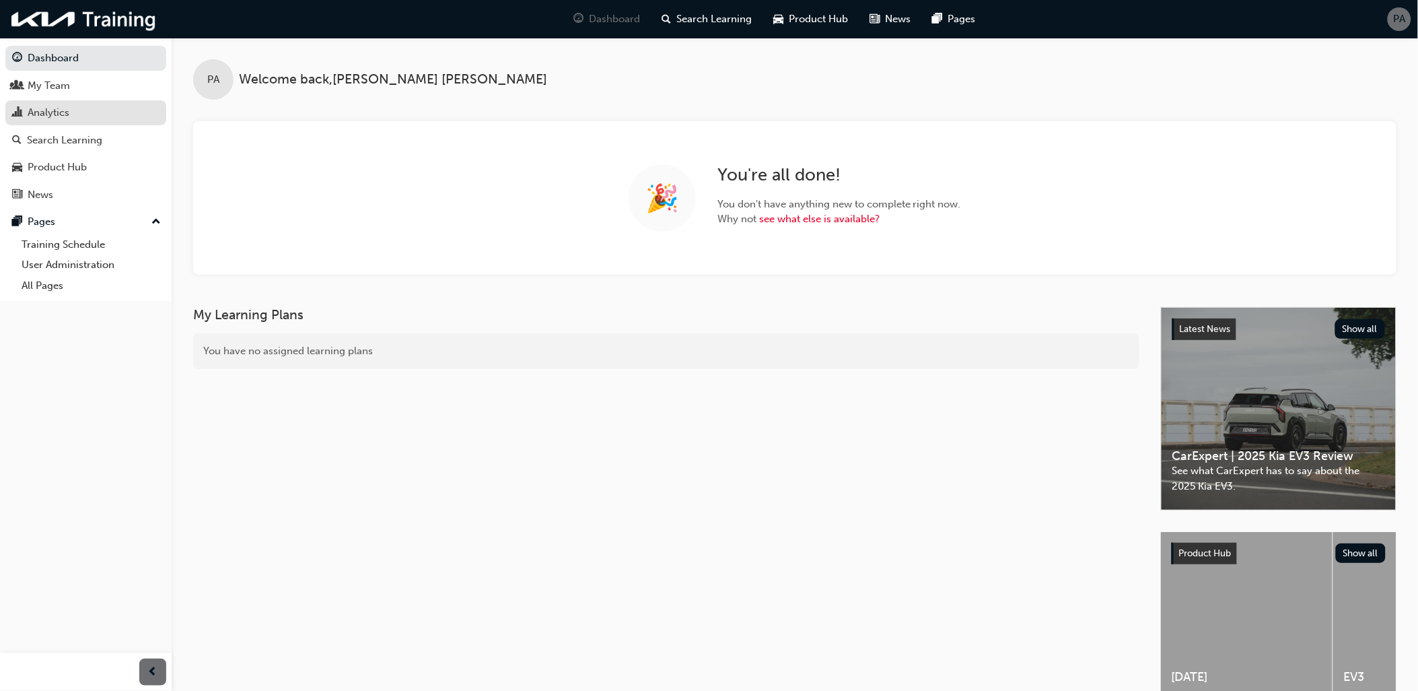
click at [78, 108] on div "Analytics" at bounding box center [85, 112] width 147 height 17
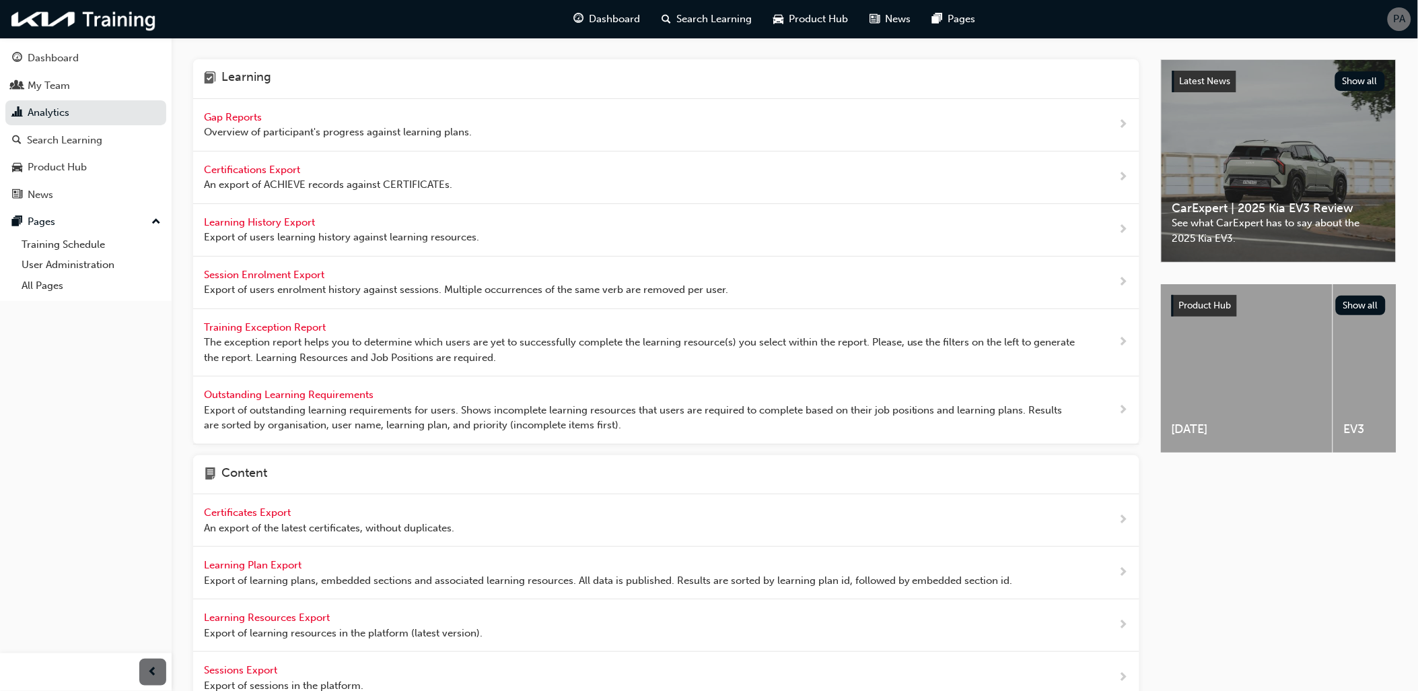
click at [251, 127] on span "Overview of participant's progress against learning plans." at bounding box center [338, 132] width 268 height 15
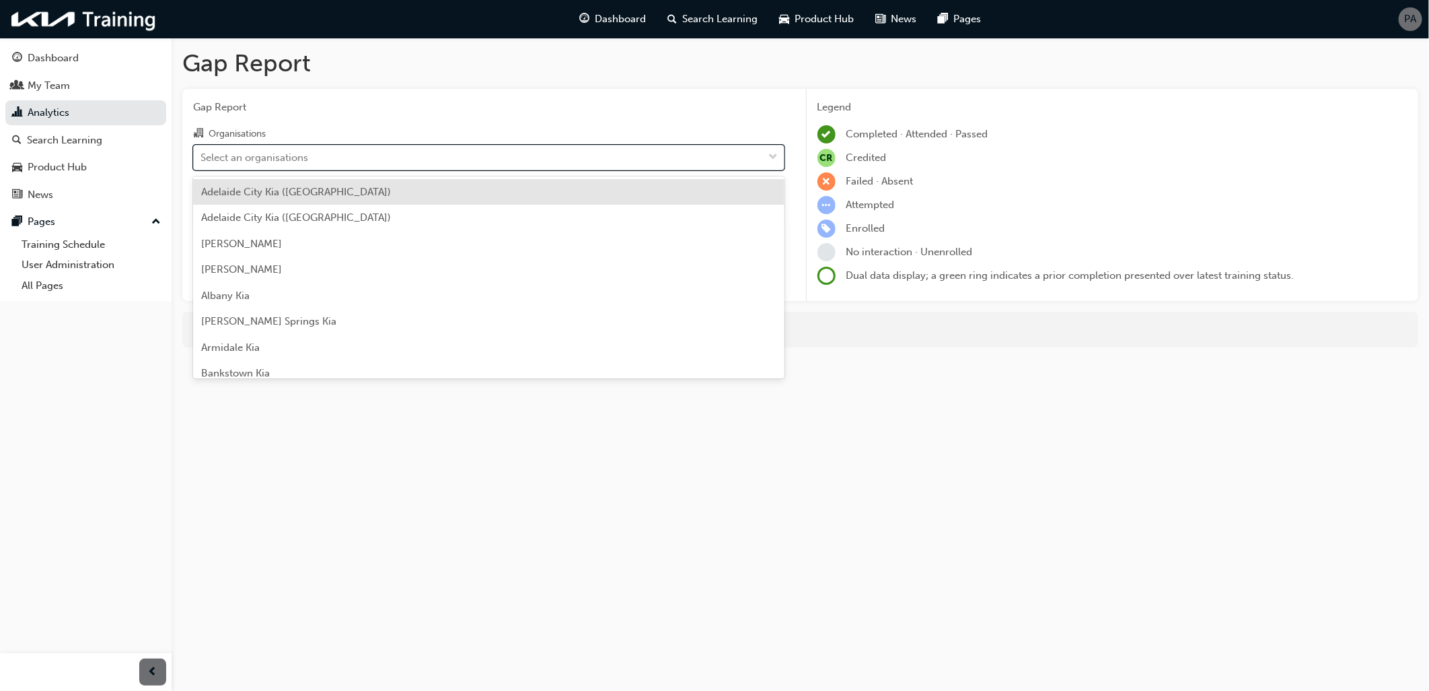
click at [287, 162] on div "Select an organisations" at bounding box center [255, 156] width 108 height 15
click at [202, 162] on input "Organisations option Adelaide City Kia (Hillcrest) focused, 1 of 158. 158 resul…" at bounding box center [201, 156] width 1 height 11
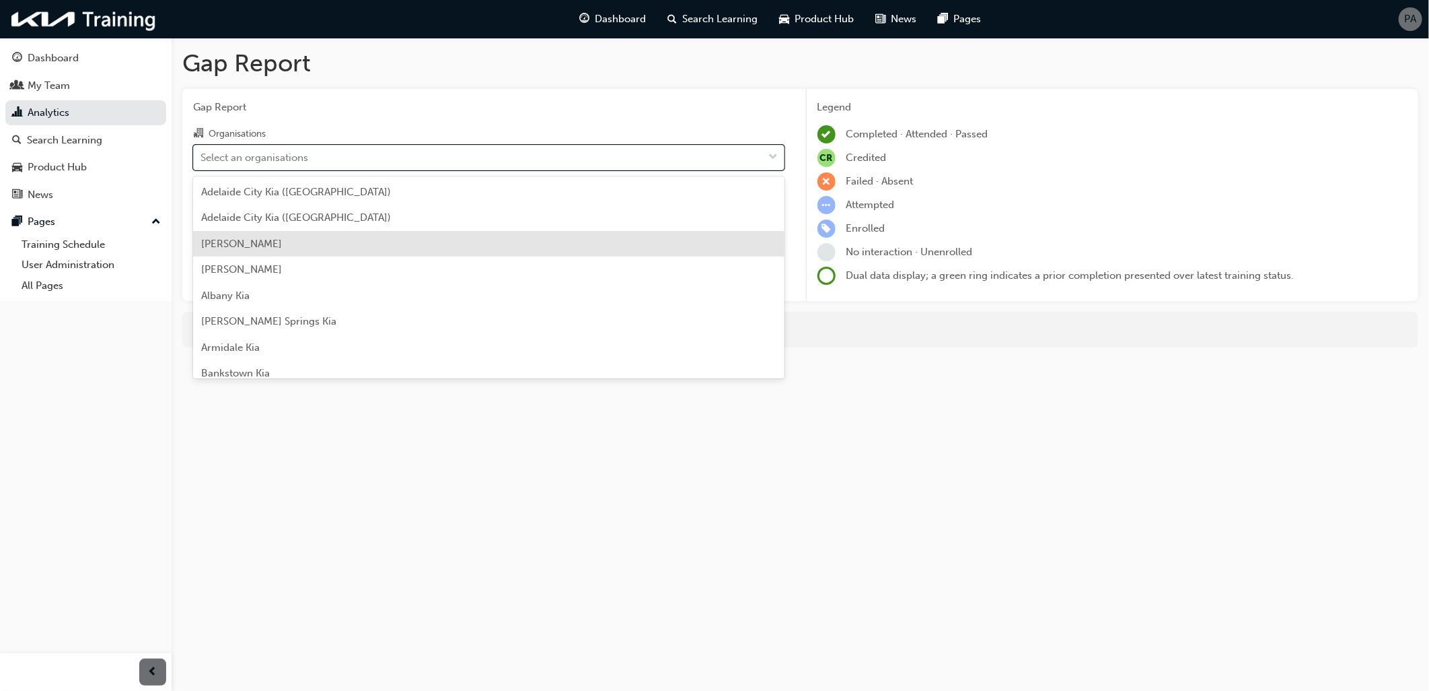
click at [285, 240] on div "Adrian Brien Kia" at bounding box center [489, 244] width 592 height 26
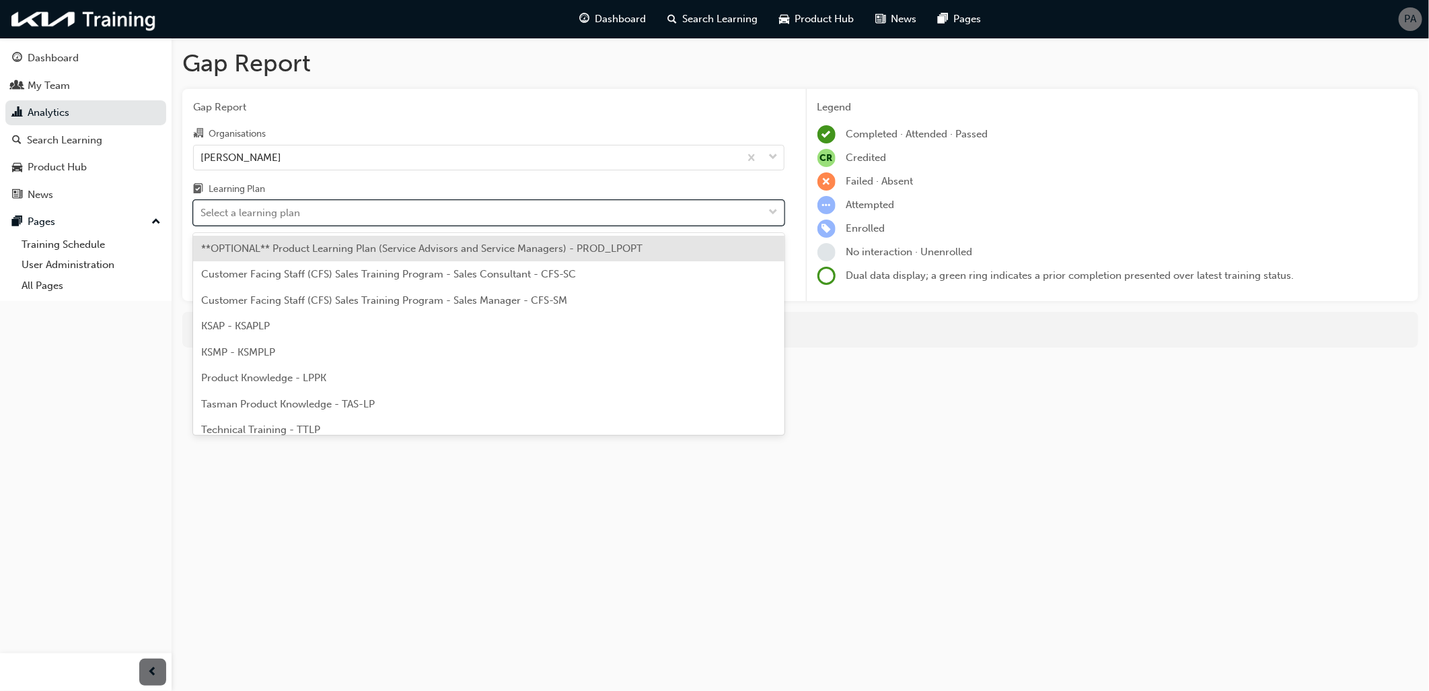
click at [283, 213] on div "Select a learning plan" at bounding box center [251, 212] width 100 height 15
click at [202, 213] on input "Learning Plan option **OPTIONAL** Product Learning Plan (Service Advisors and S…" at bounding box center [201, 212] width 1 height 11
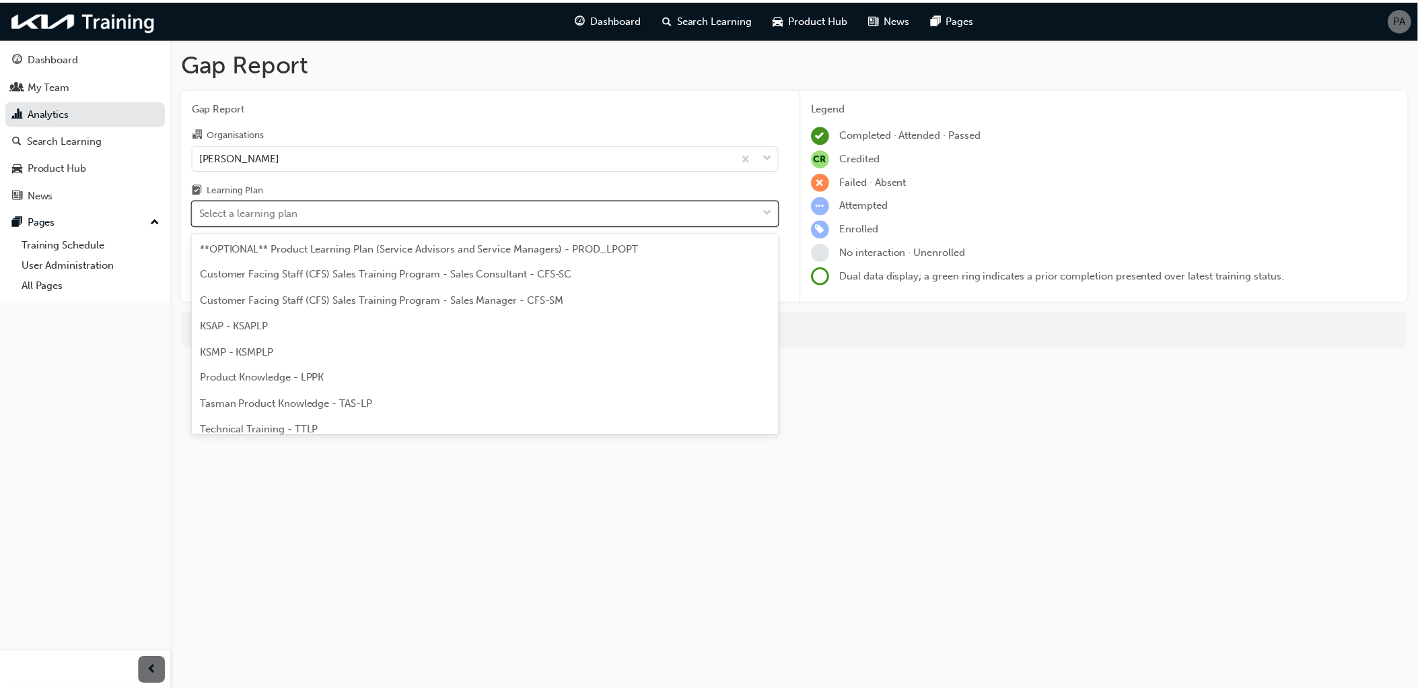
scroll to position [62, 0]
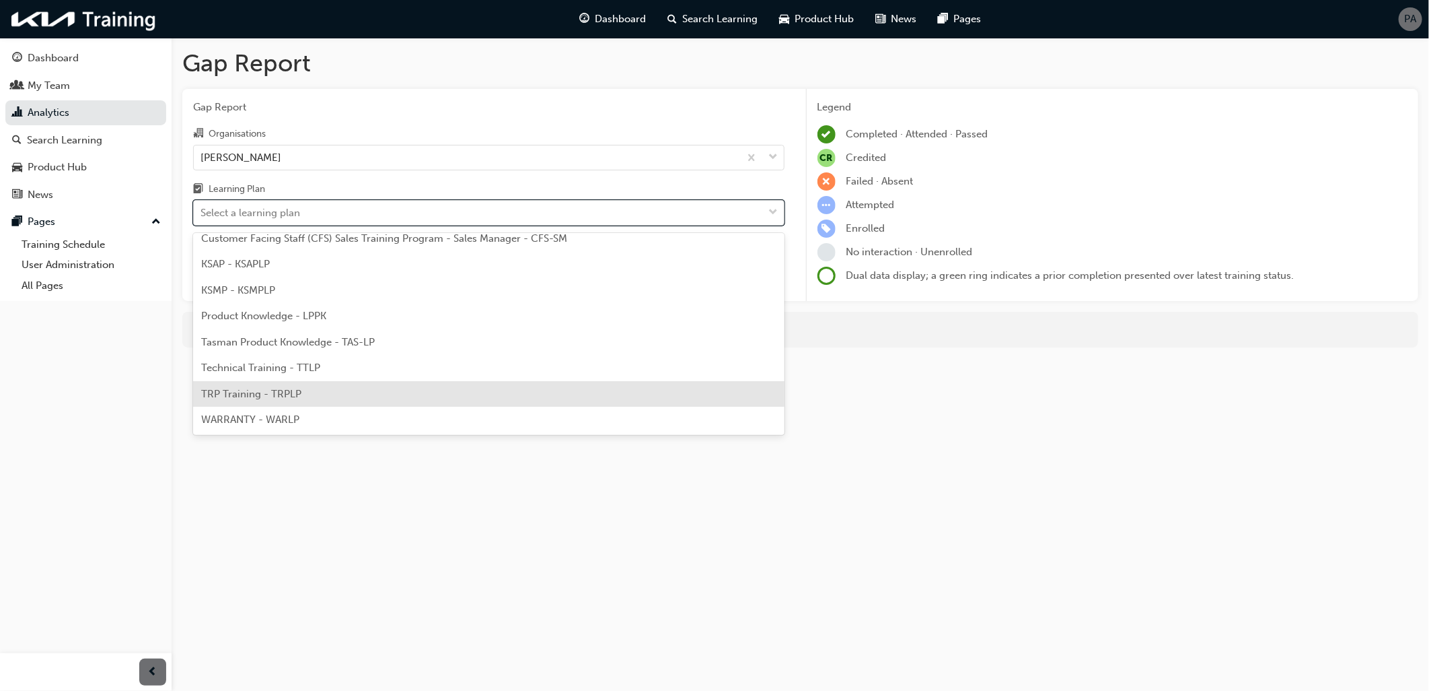
click at [281, 397] on span "TRP Training - TRPLP" at bounding box center [251, 394] width 100 height 12
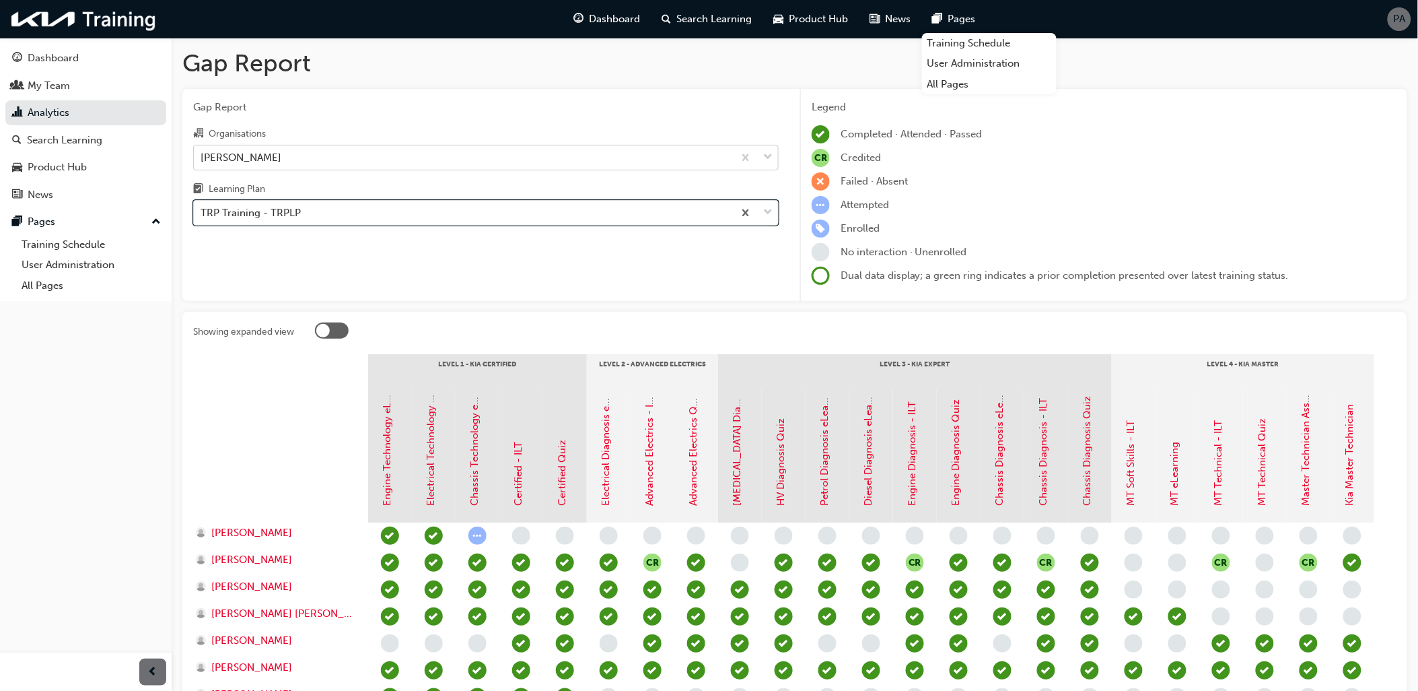
click at [258, 160] on div "Adrian Brien Kia" at bounding box center [241, 156] width 81 height 15
click at [202, 160] on input "Organisations Adrian Brien Kia" at bounding box center [201, 156] width 1 height 11
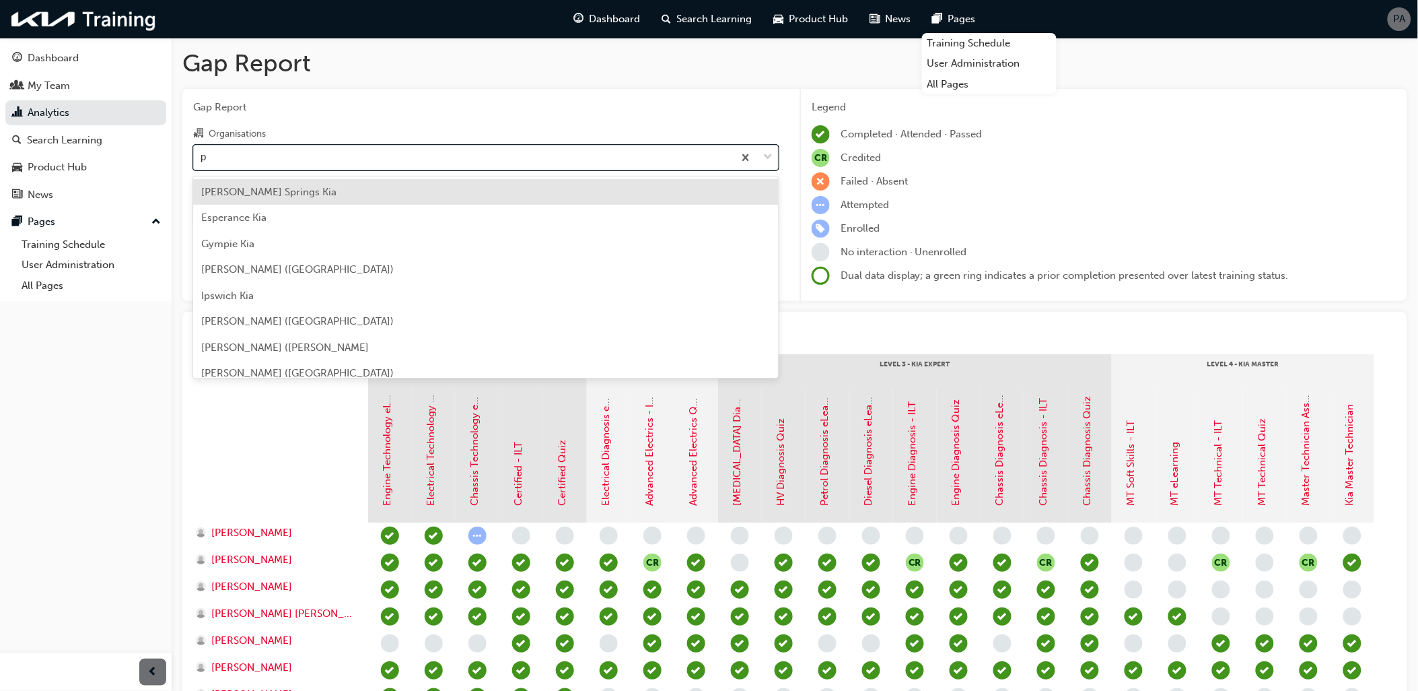
type input "po"
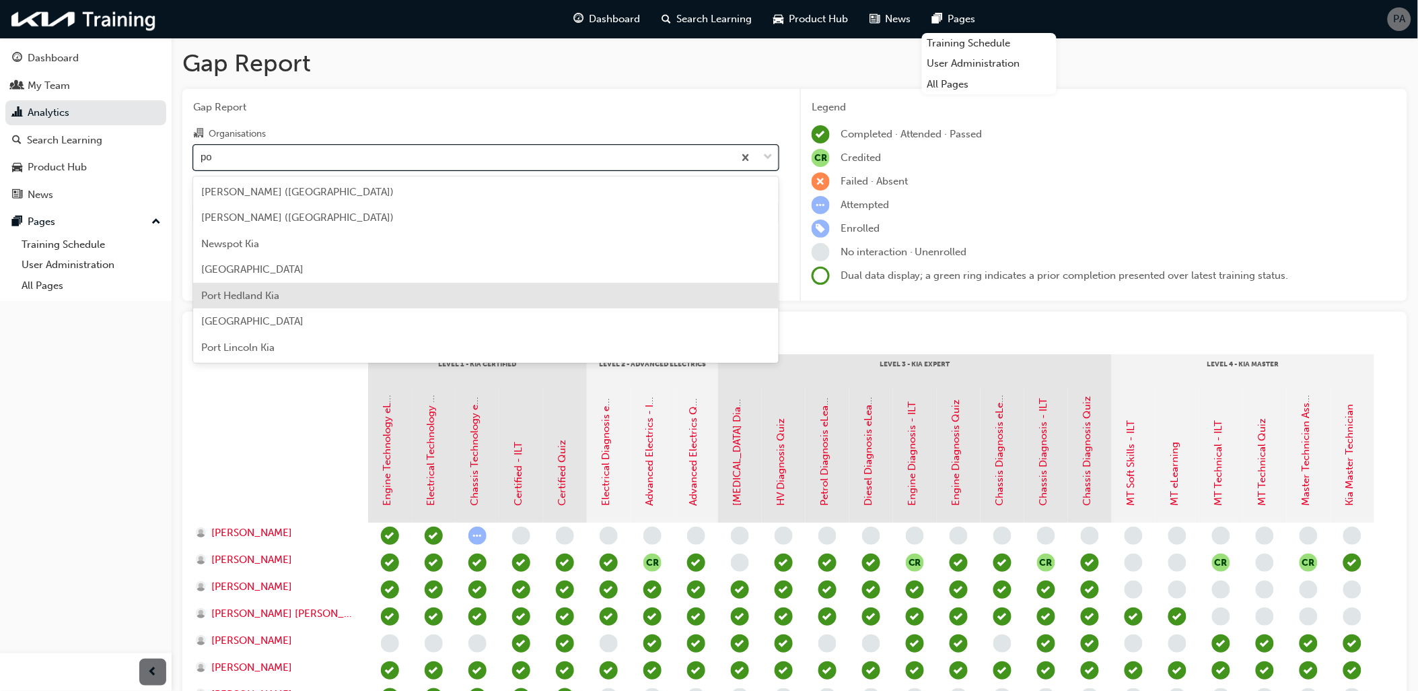
click at [246, 296] on span "Port Hedland Kia" at bounding box center [240, 295] width 78 height 12
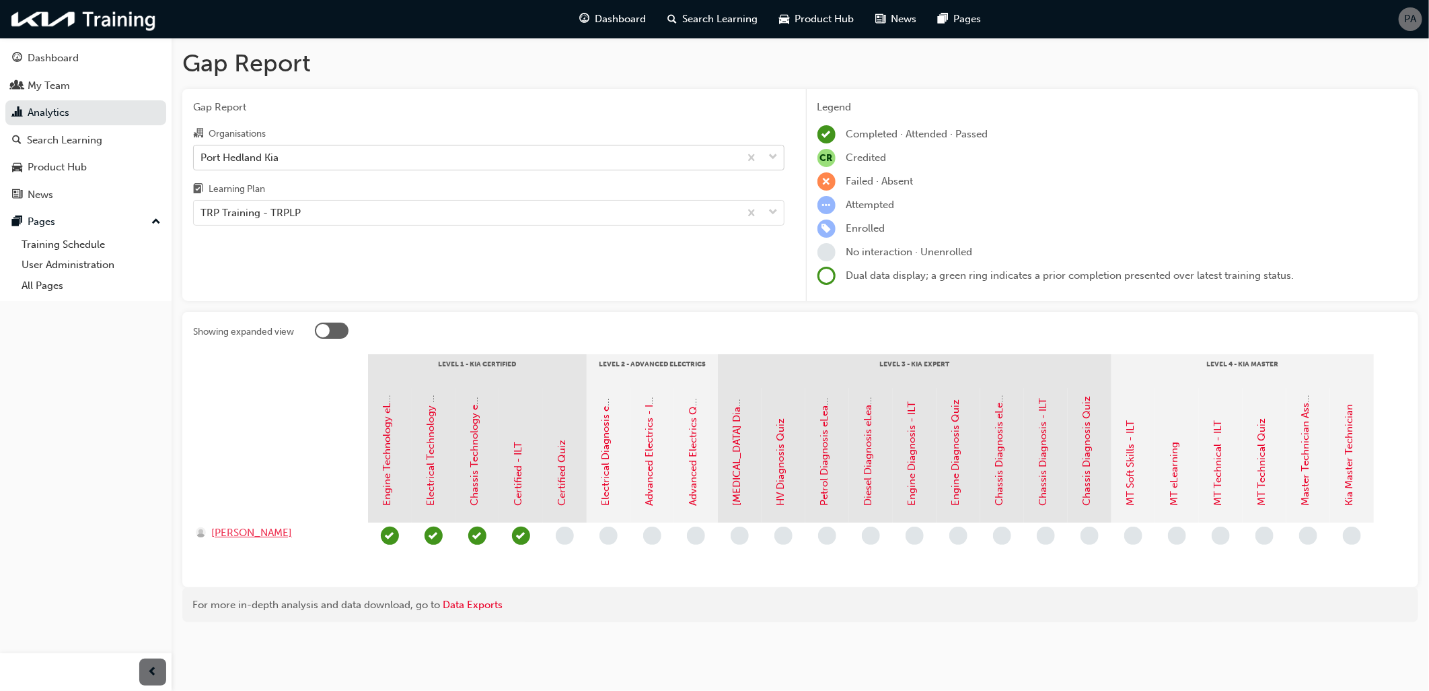
click at [271, 536] on span "Tharun Rathnayake" at bounding box center [251, 532] width 81 height 15
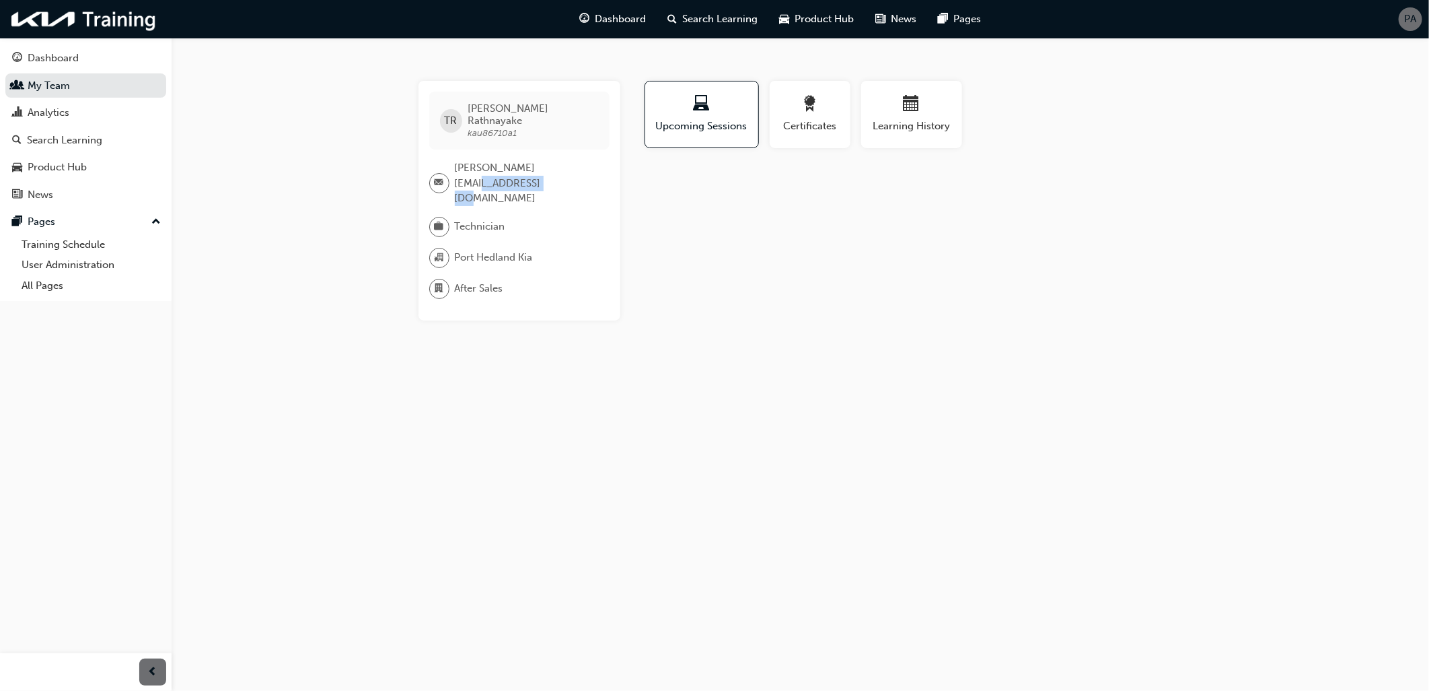
drag, startPoint x: 548, startPoint y: 158, endPoint x: 466, endPoint y: 169, distance: 82.1
click at [466, 169] on span "tharun.rathnayake@transeurokars.com.au" at bounding box center [527, 183] width 144 height 46
copy span "transeurokars"
click at [67, 133] on link "Search Learning" at bounding box center [85, 140] width 161 height 25
